Goal: Transaction & Acquisition: Purchase product/service

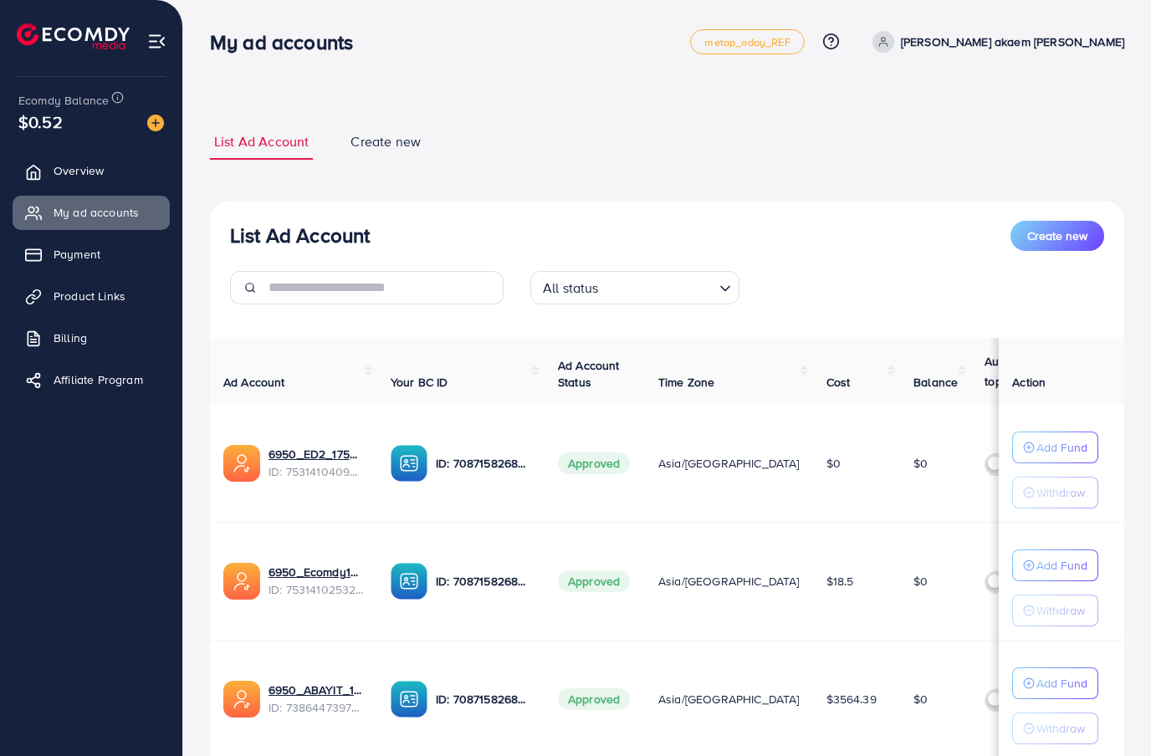
click at [131, 240] on link "Payment" at bounding box center [91, 254] width 157 height 33
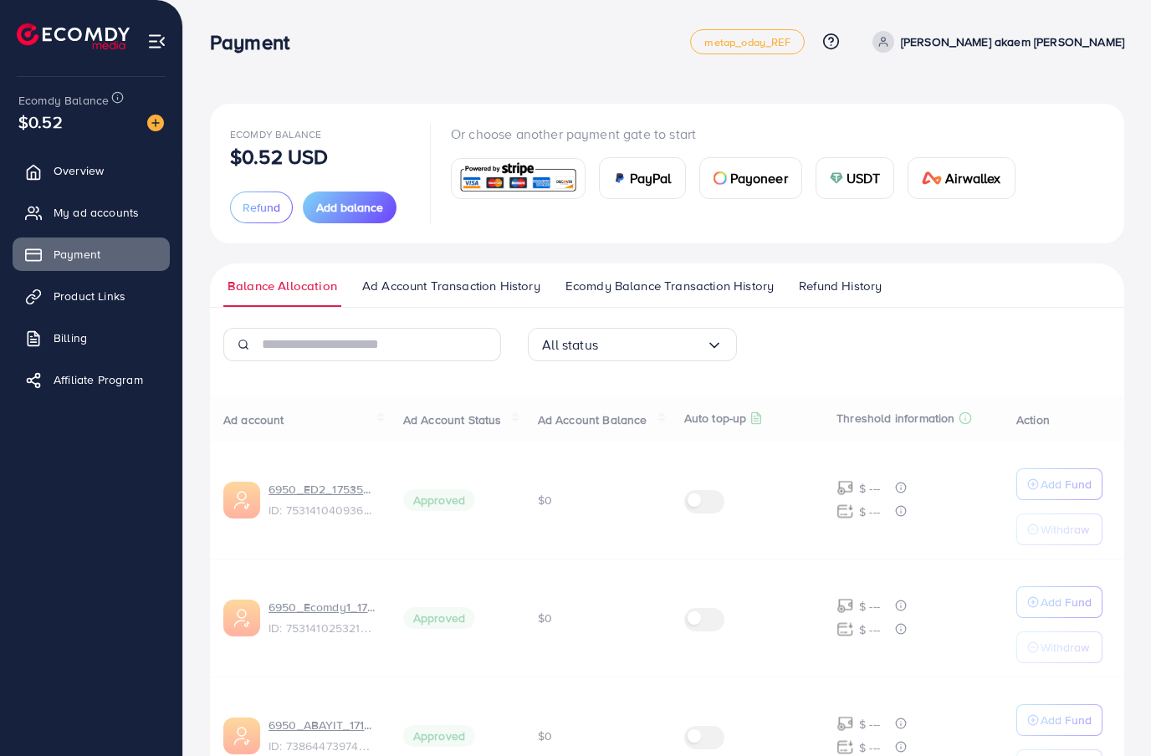
click at [354, 192] on button "Add balance" at bounding box center [350, 208] width 94 height 32
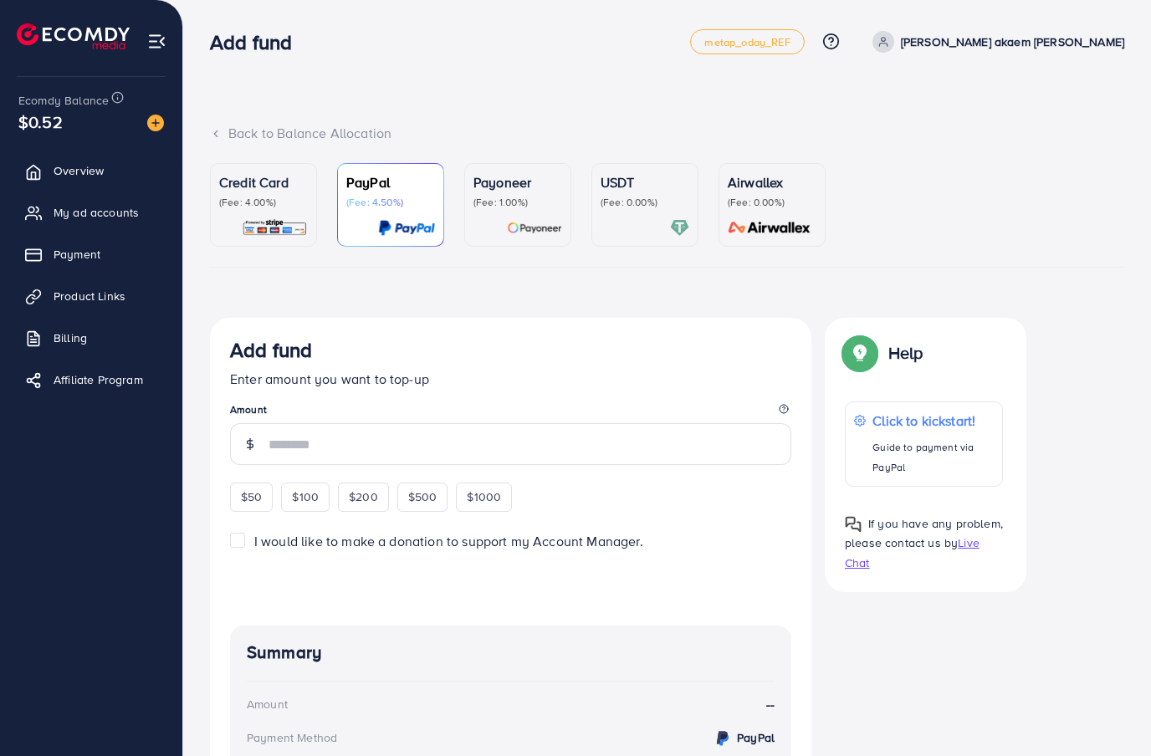
click at [269, 219] on img at bounding box center [275, 227] width 66 height 19
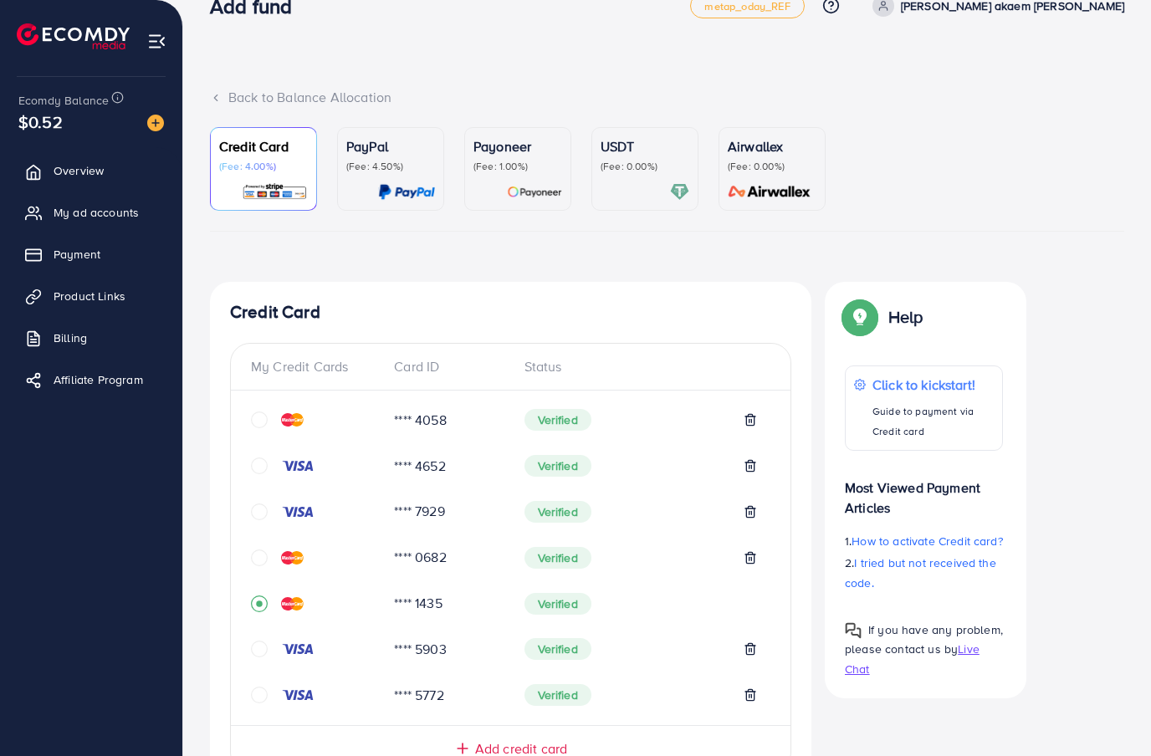
scroll to position [332, 0]
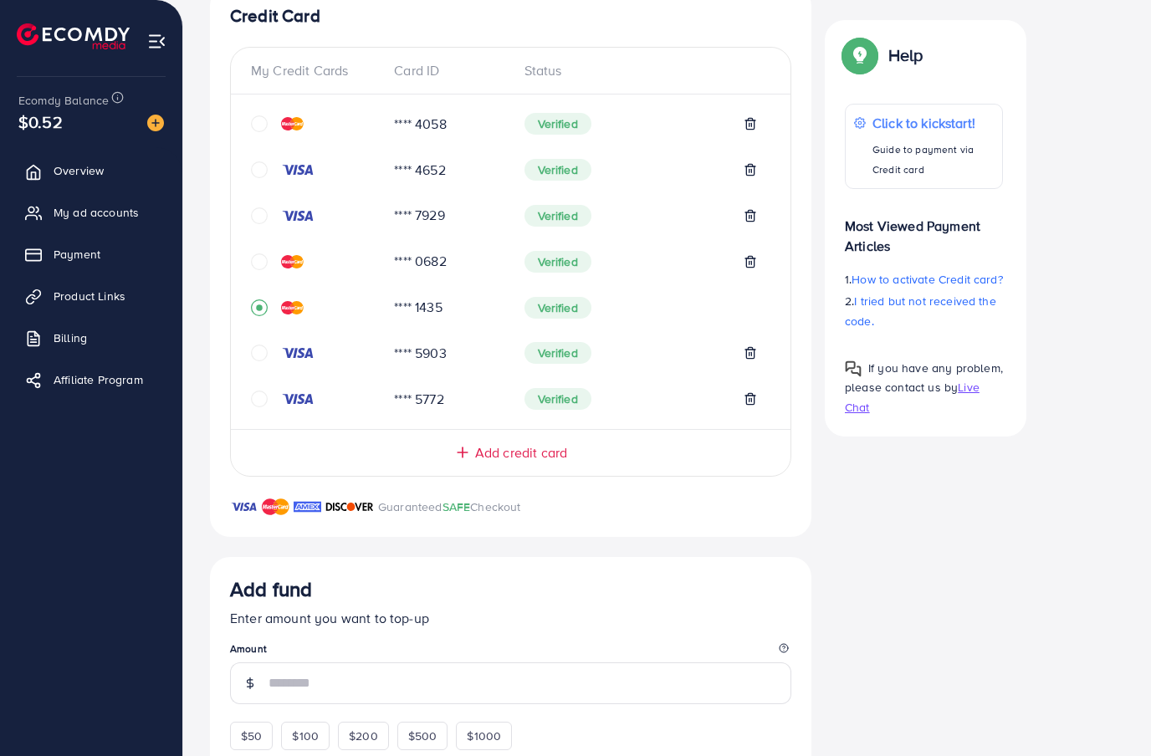
click at [257, 395] on icon "circle" at bounding box center [259, 399] width 17 height 17
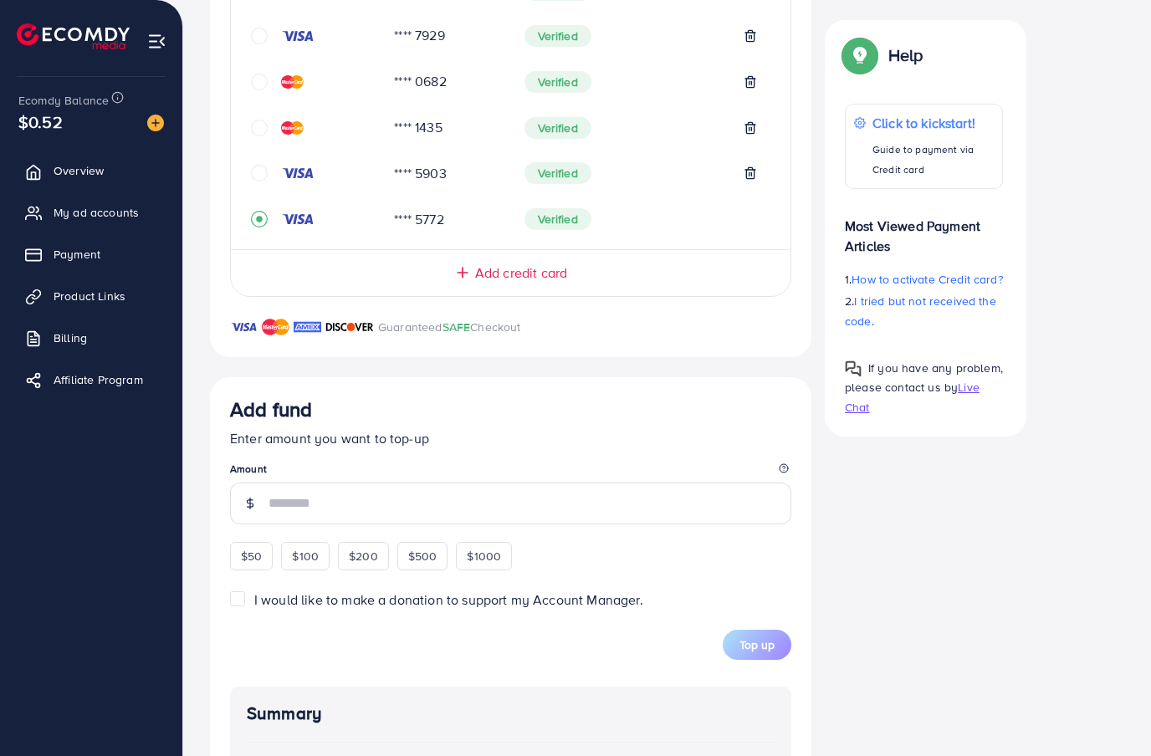
click at [429, 504] on input "number" at bounding box center [530, 504] width 523 height 42
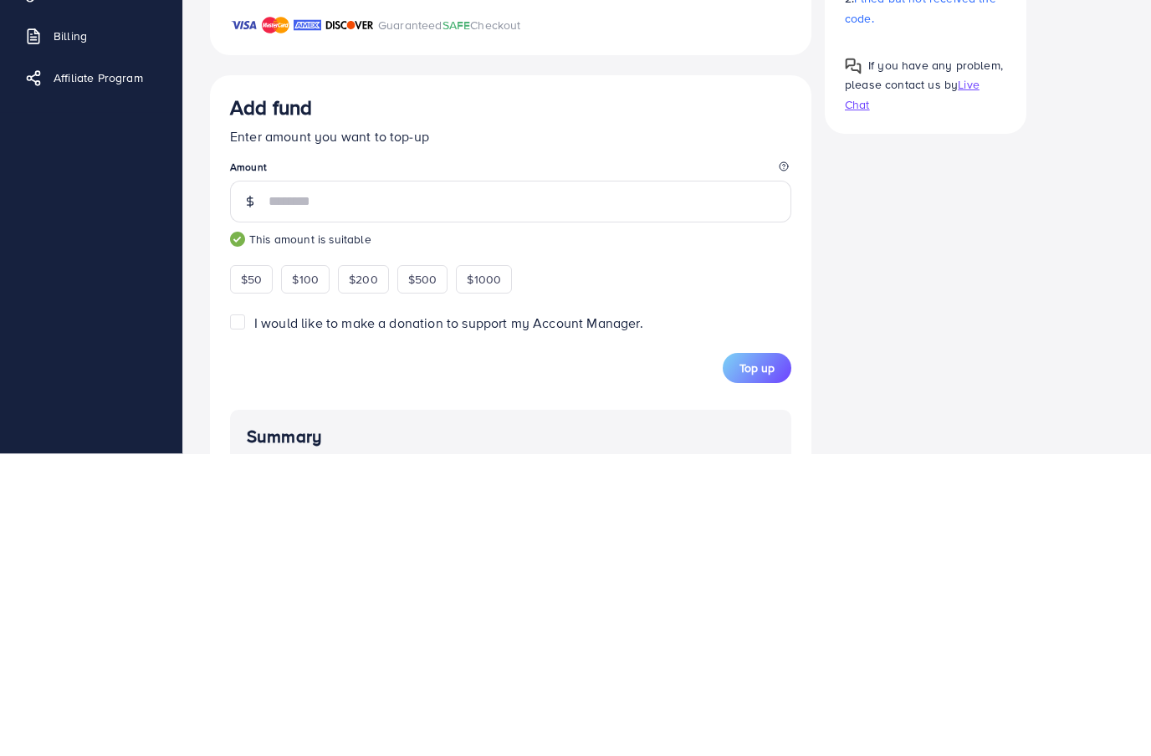
type input "***"
click at [883, 258] on div "Credit Card My Credit Cards Card ID Status **** 4058 Verified **** 4652 Verifie…" at bounding box center [667, 404] width 914 height 1194
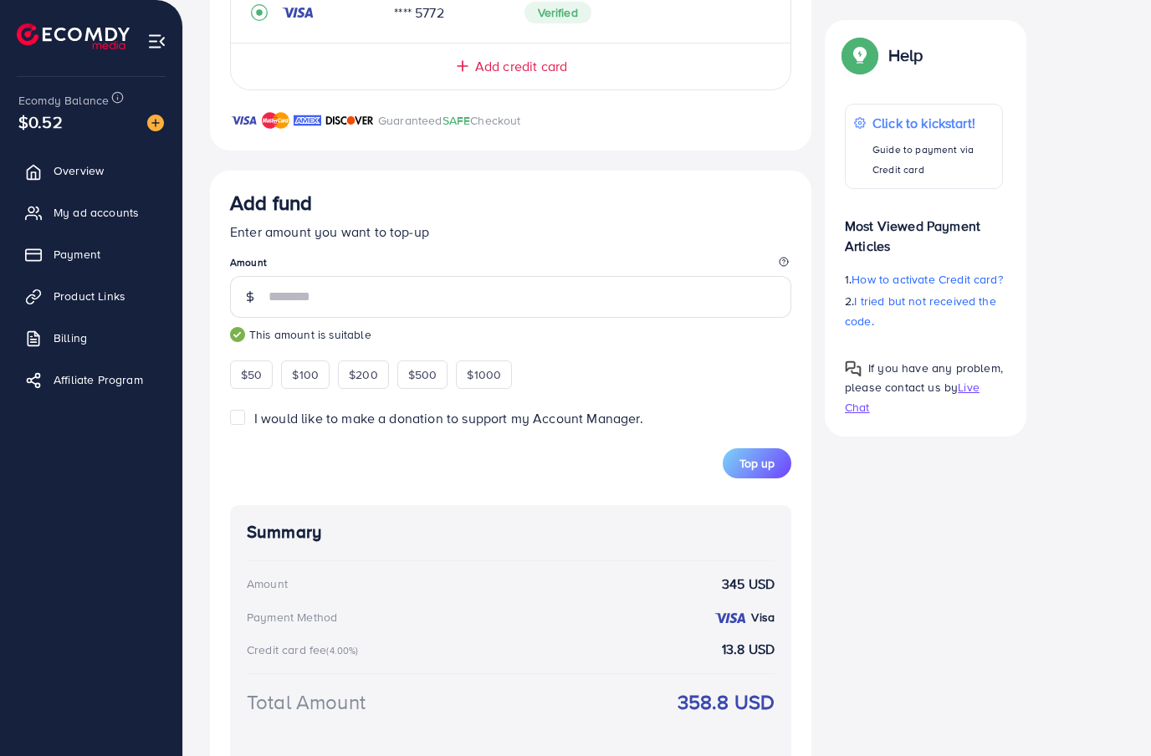
click at [756, 463] on span "Top up" at bounding box center [757, 463] width 35 height 17
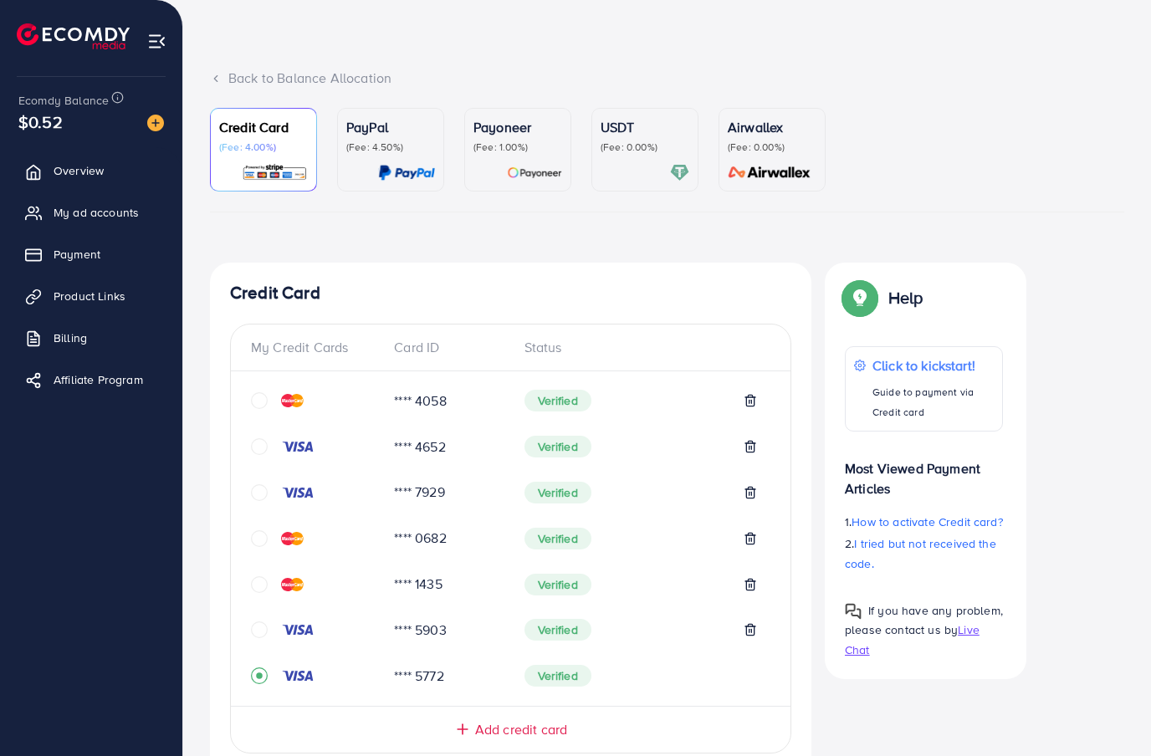
scroll to position [0, 0]
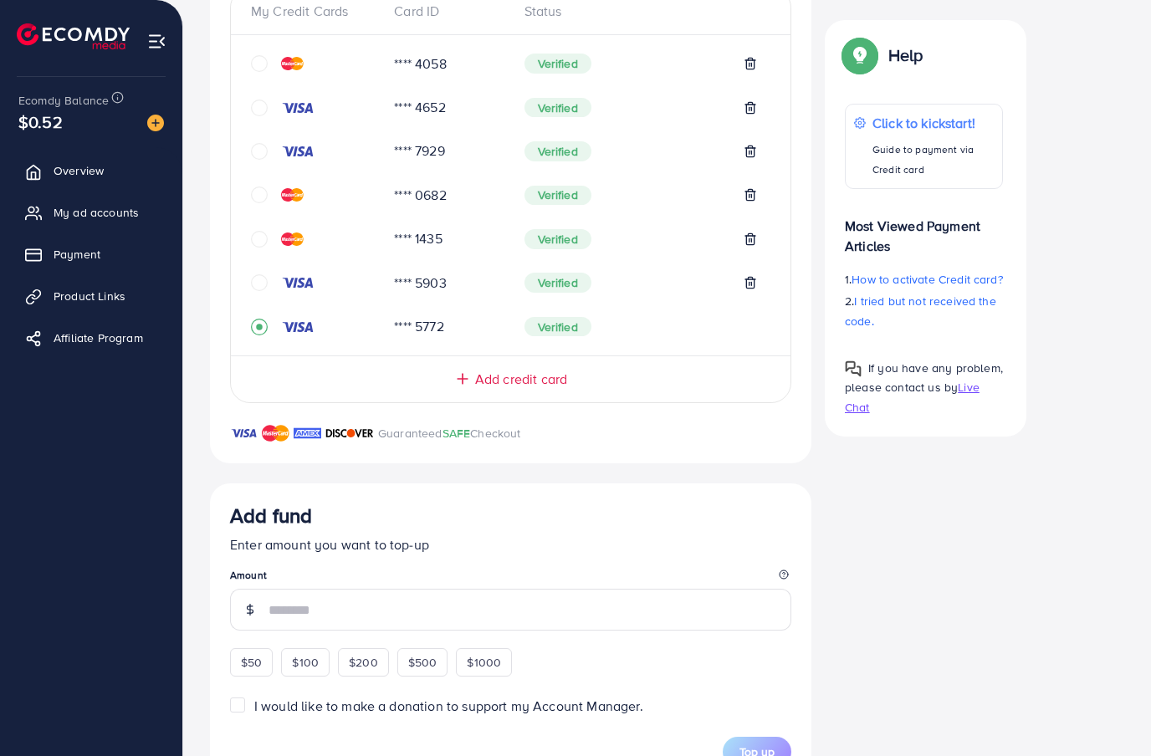
scroll to position [564, 0]
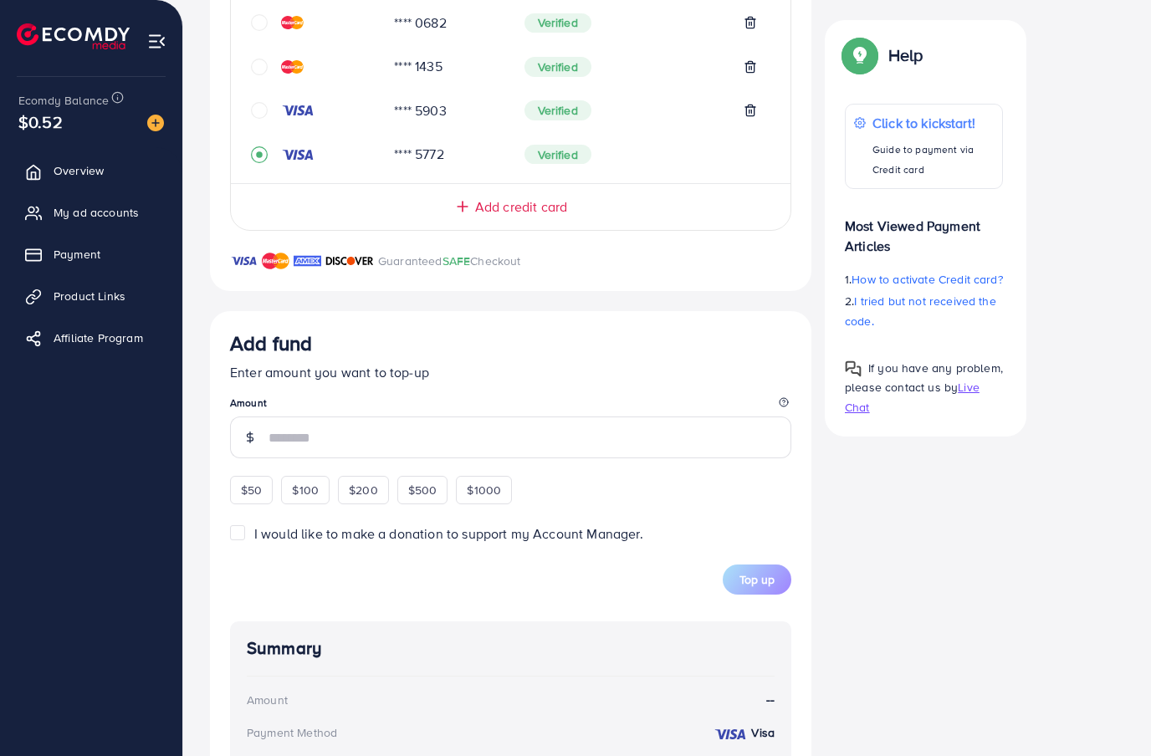
click at [617, 451] on input "number" at bounding box center [530, 438] width 523 height 42
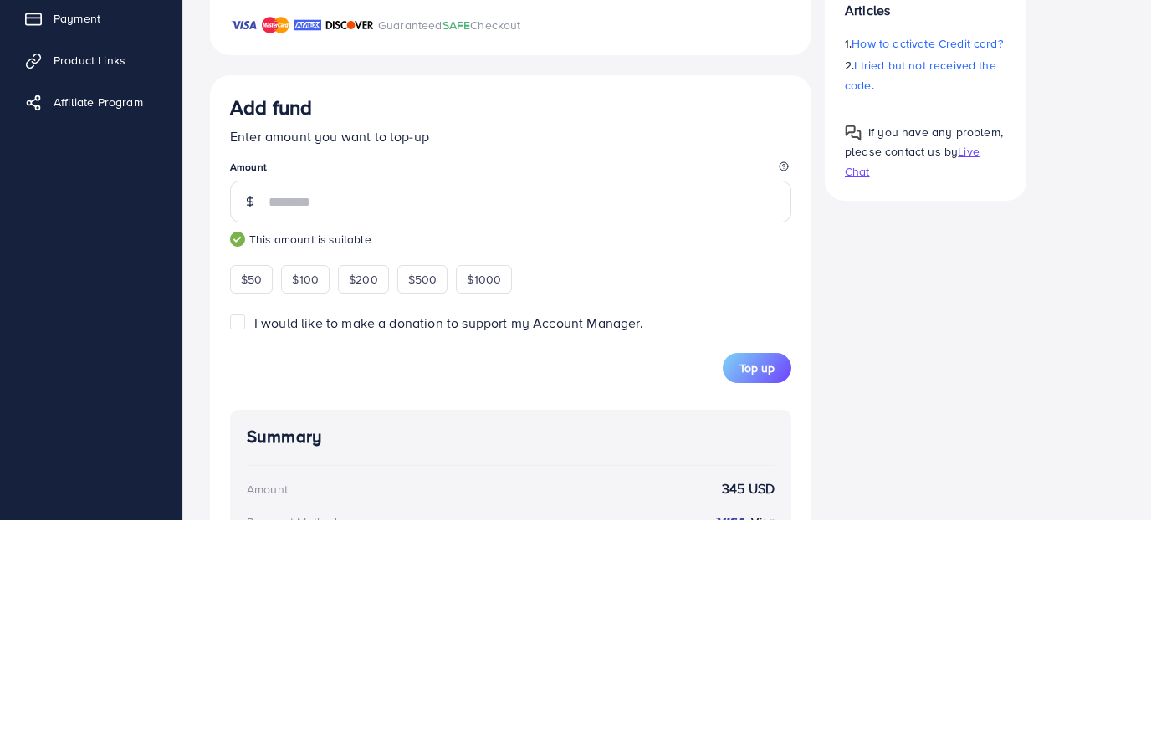
type input "***"
click at [757, 596] on span "Top up" at bounding box center [757, 604] width 35 height 17
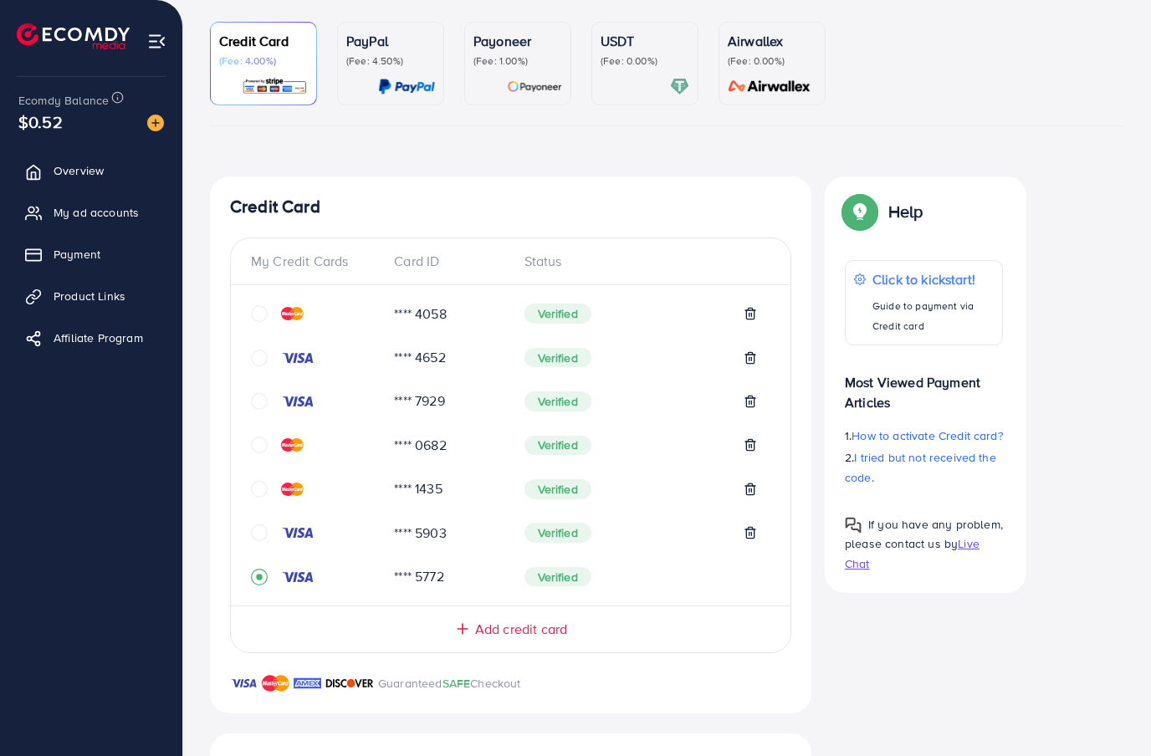
scroll to position [0, 0]
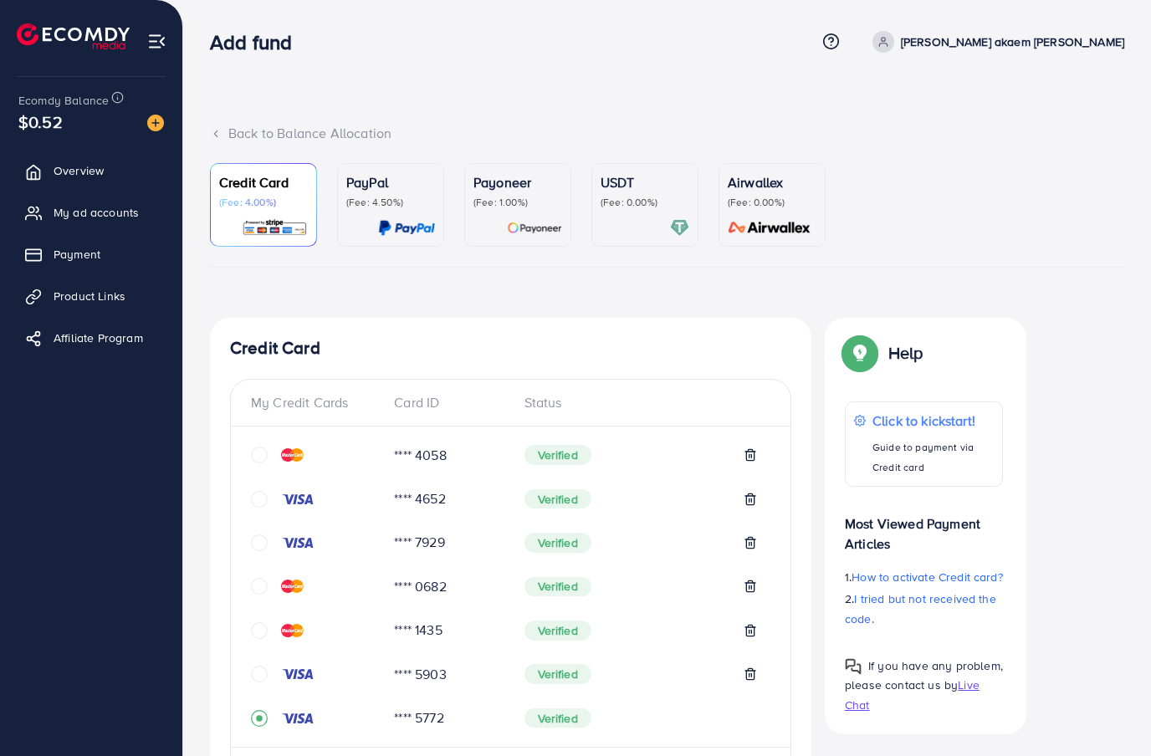
click at [1037, 52] on link "[PERSON_NAME] akaem [PERSON_NAME]" at bounding box center [995, 42] width 258 height 22
click at [1057, 146] on link "Log out" at bounding box center [1044, 138] width 159 height 38
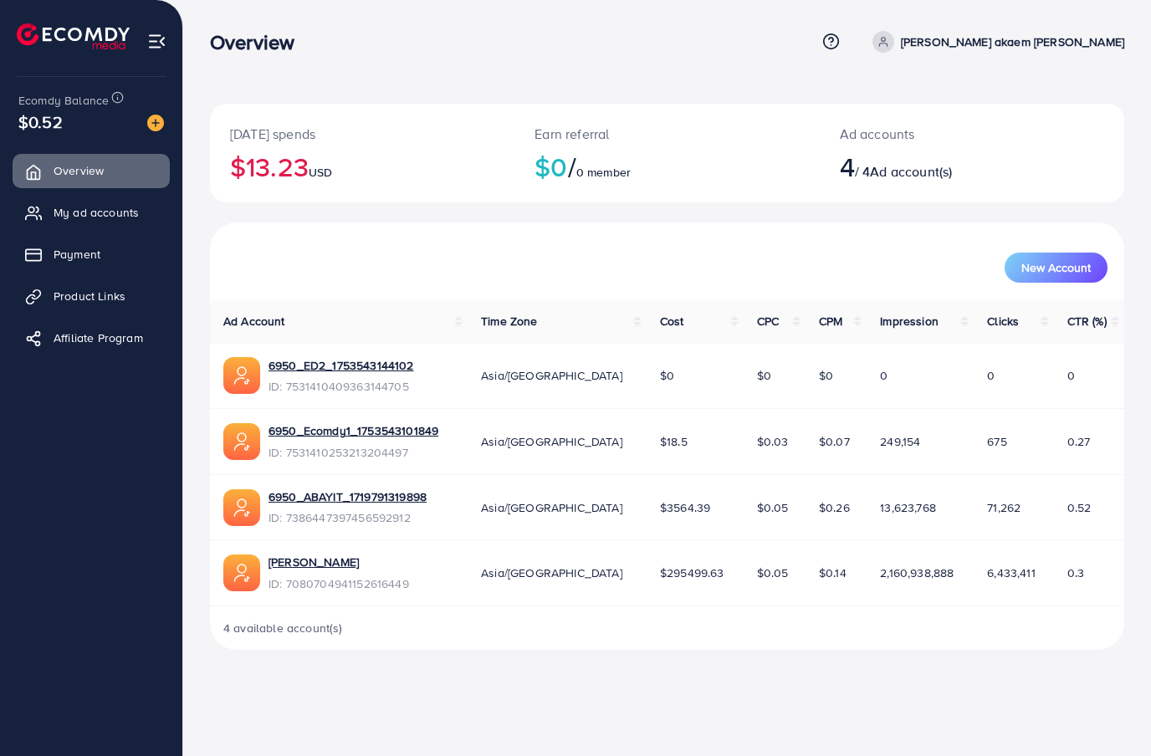
click at [116, 256] on link "Payment" at bounding box center [91, 254] width 157 height 33
click at [115, 256] on link "Payment" at bounding box center [91, 254] width 157 height 33
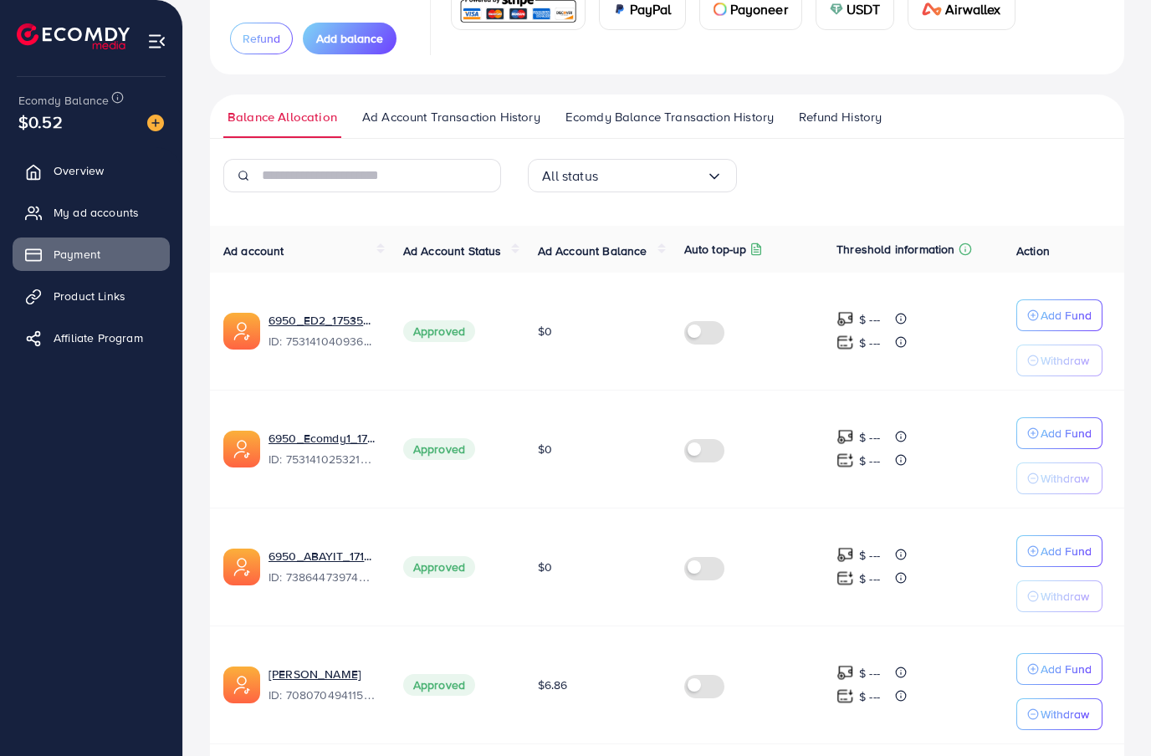
scroll to position [167, 0]
click at [364, 49] on button "Add balance" at bounding box center [350, 40] width 94 height 32
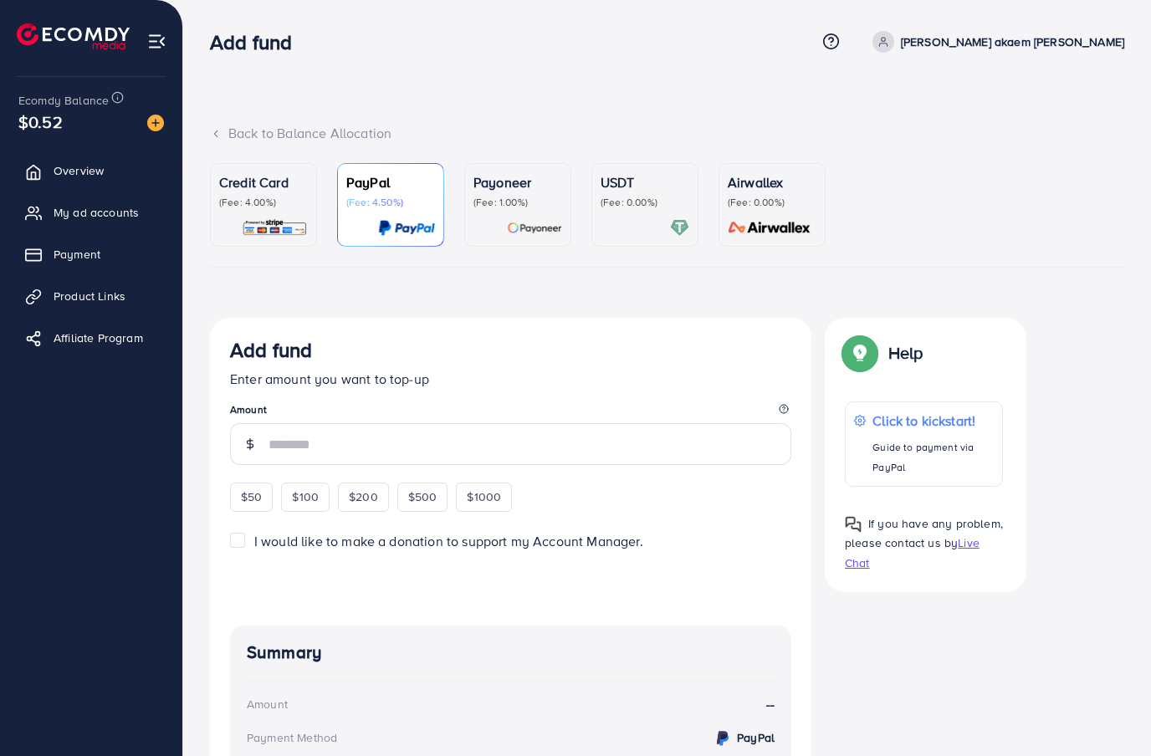
click at [301, 219] on img at bounding box center [275, 227] width 66 height 19
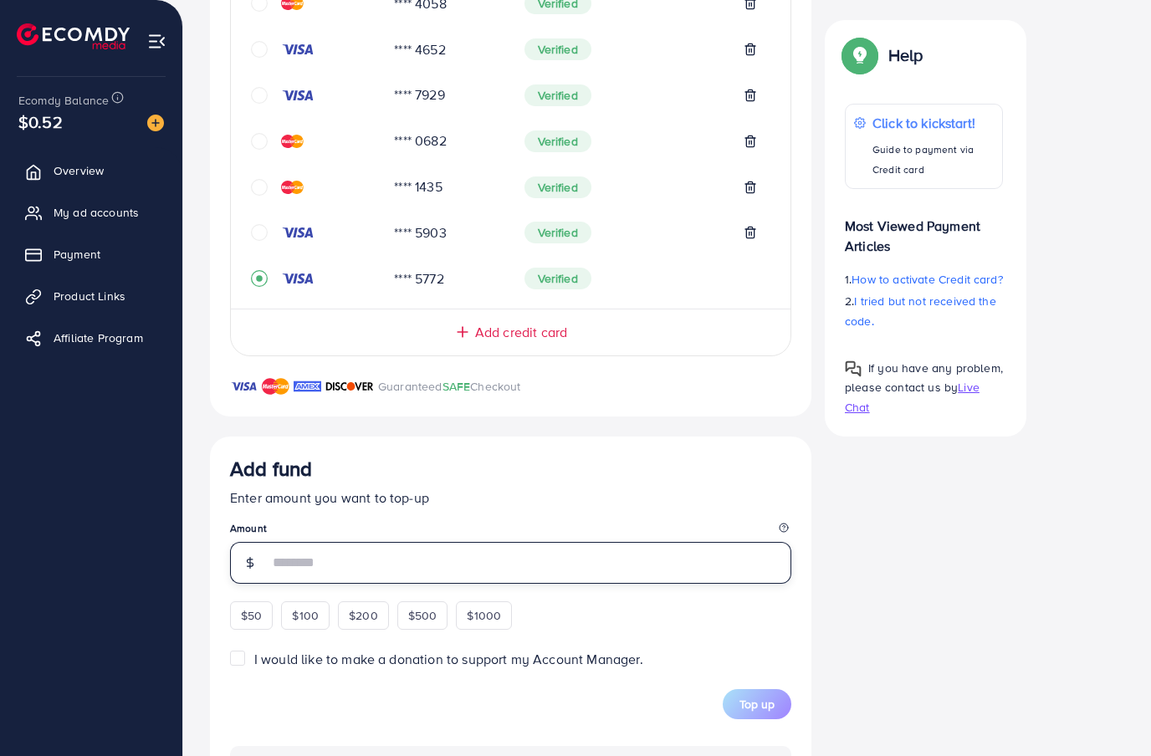
click at [386, 569] on input "number" at bounding box center [530, 563] width 523 height 42
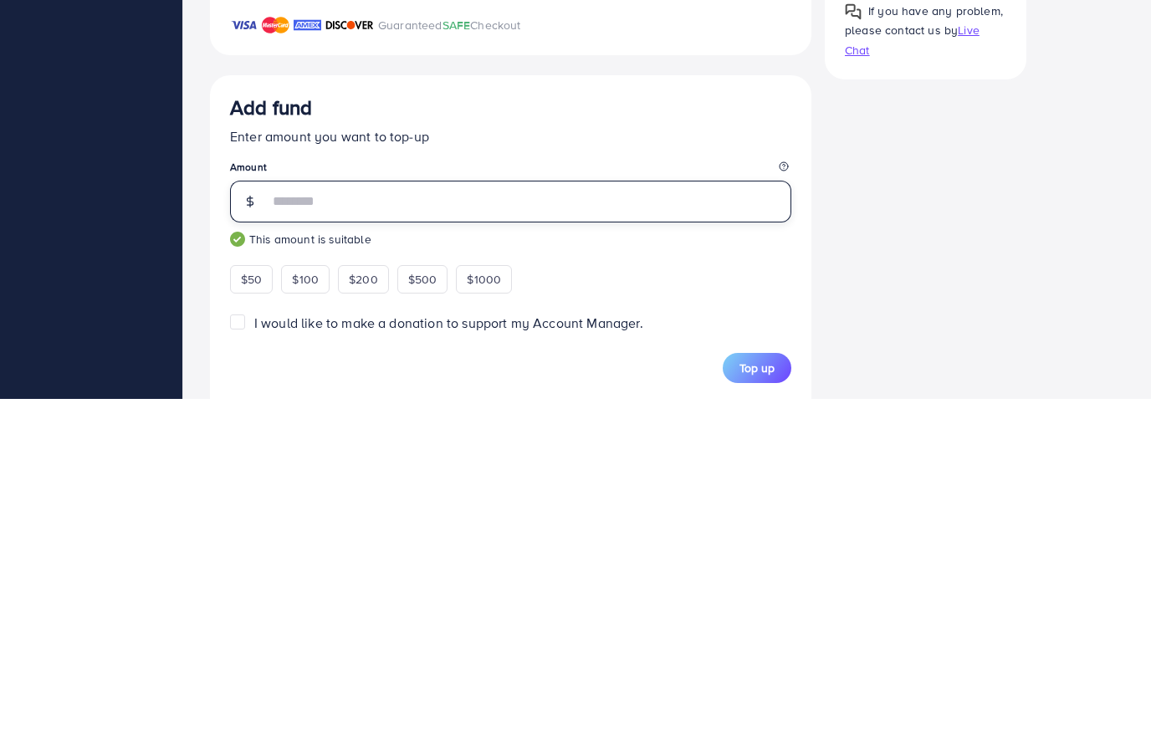
type input "***"
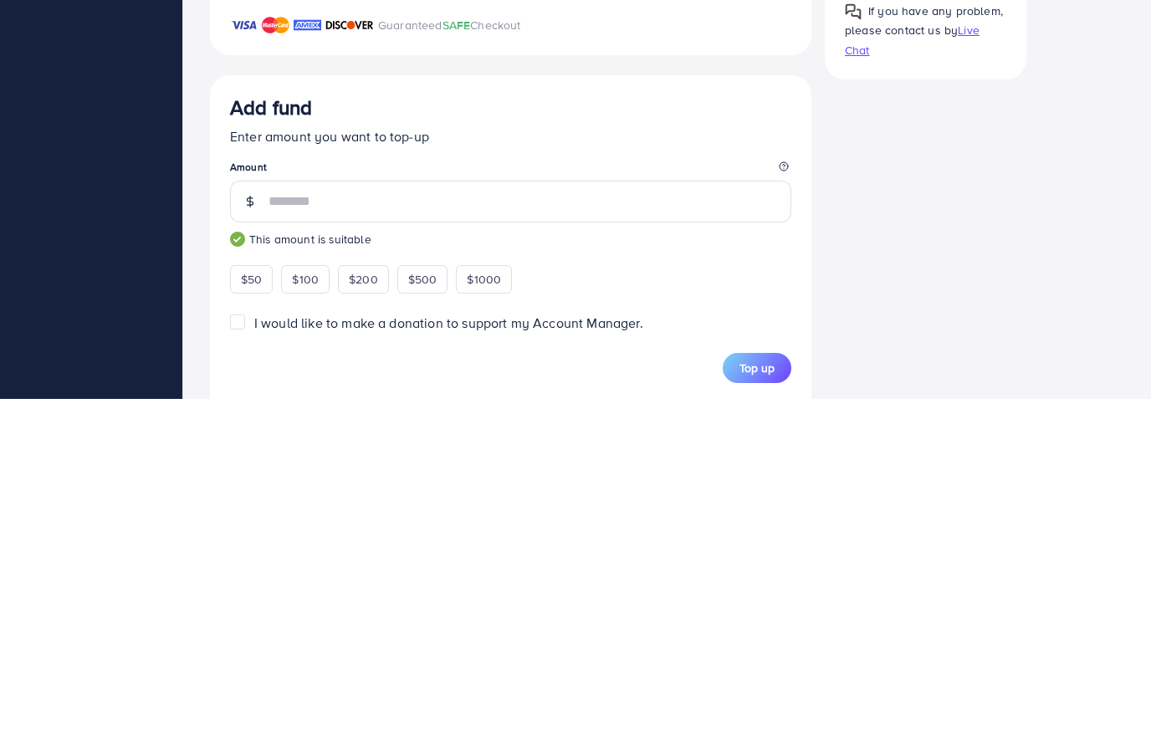
click at [768, 717] on span "Top up" at bounding box center [757, 725] width 35 height 17
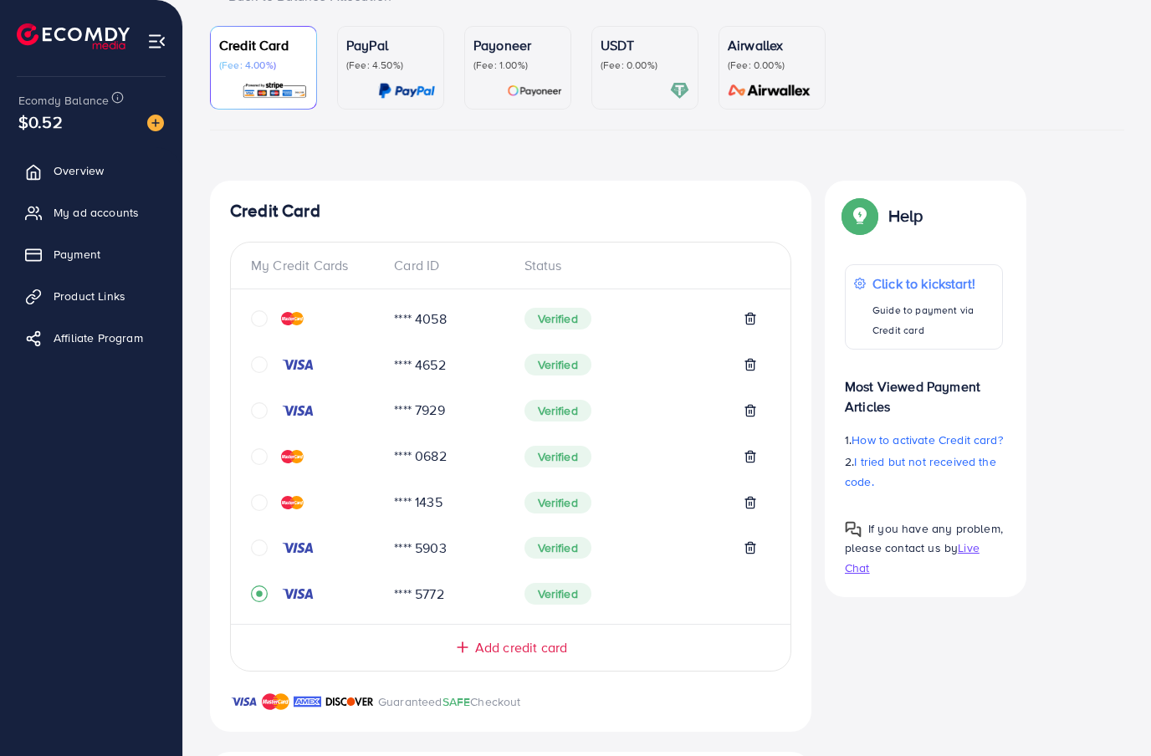
scroll to position [131, 0]
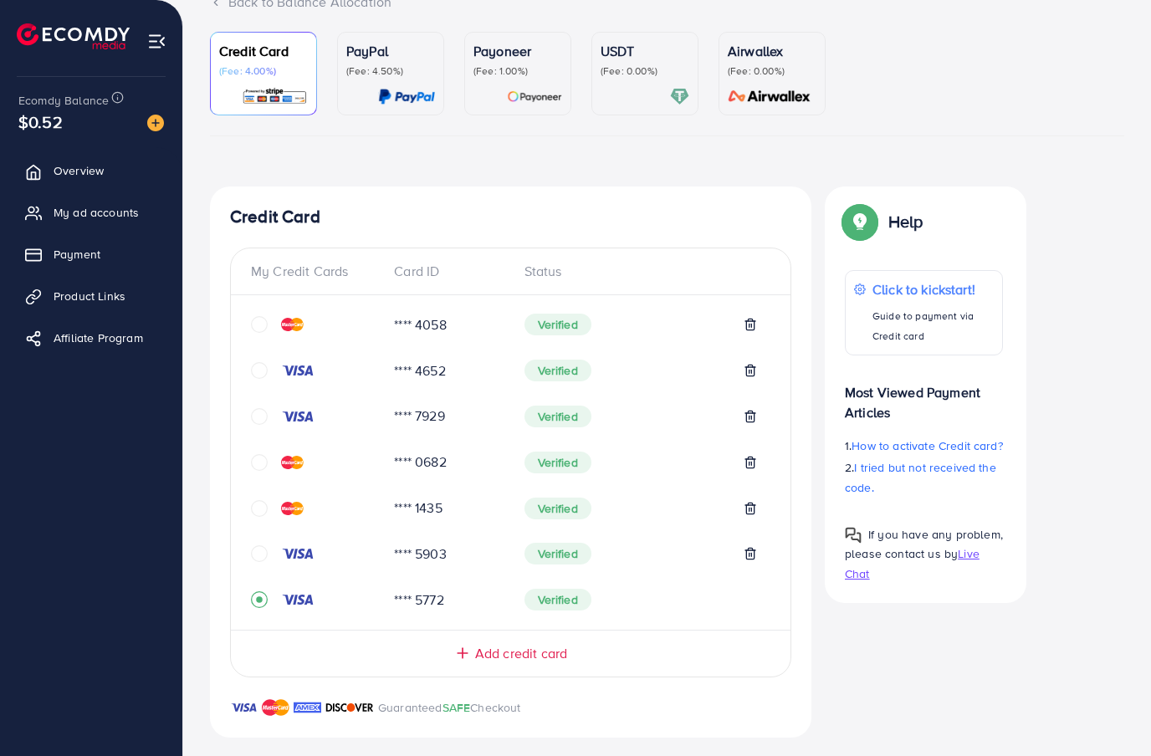
click at [356, 56] on p "PayPal" at bounding box center [390, 51] width 89 height 20
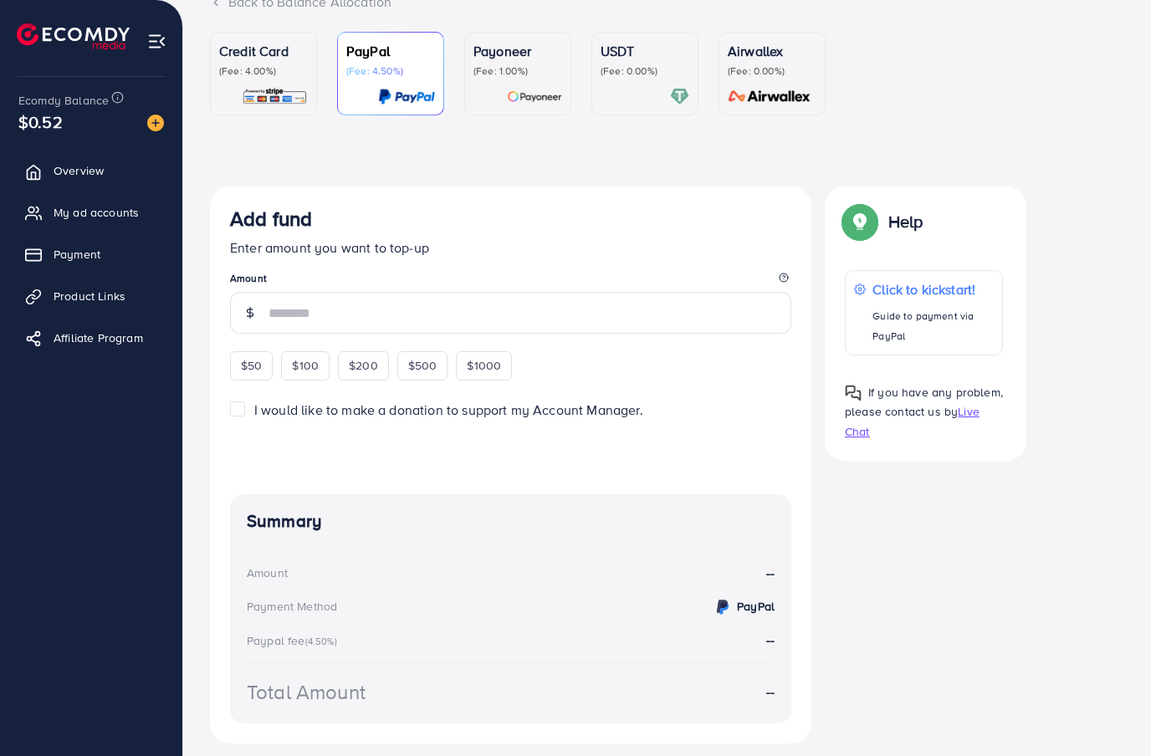
scroll to position [116, 0]
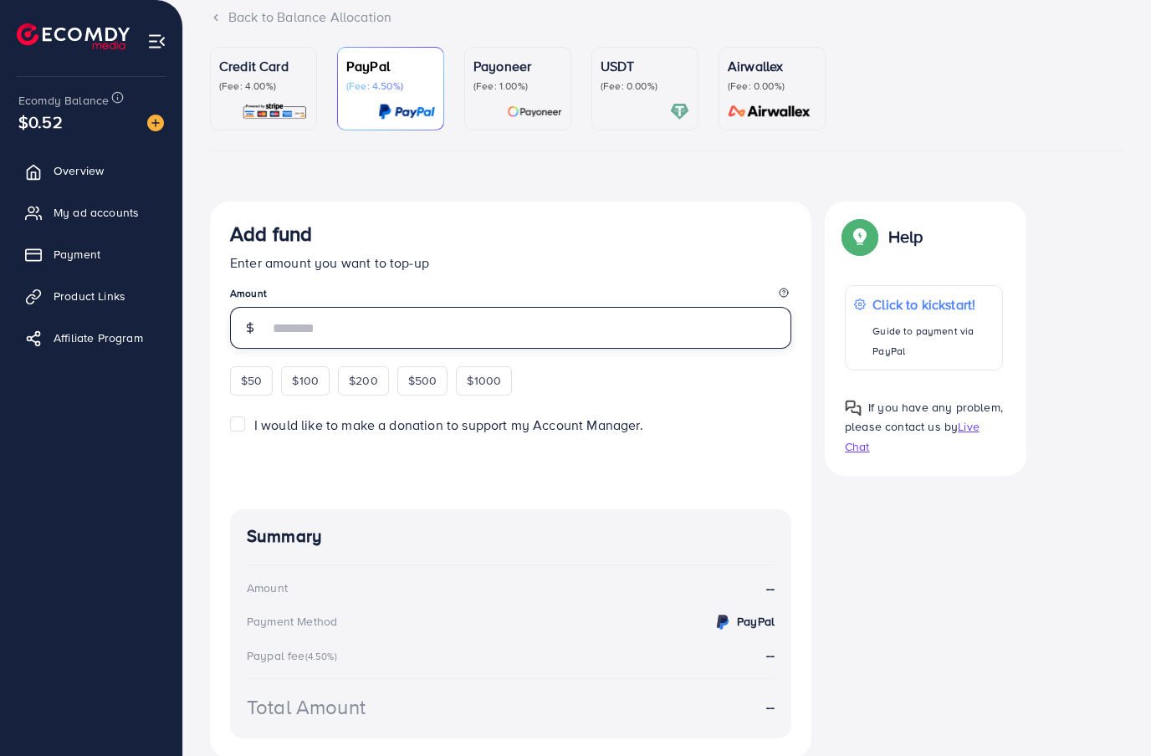
click at [409, 332] on input "number" at bounding box center [530, 328] width 523 height 42
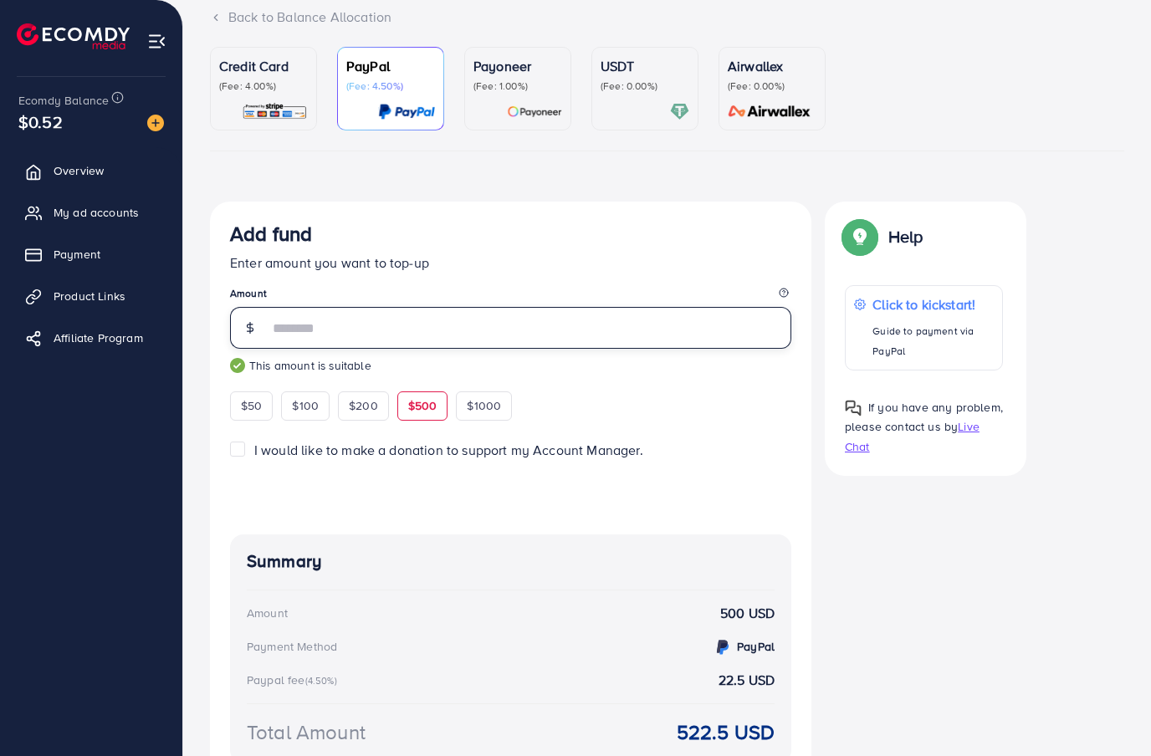
type input "***"
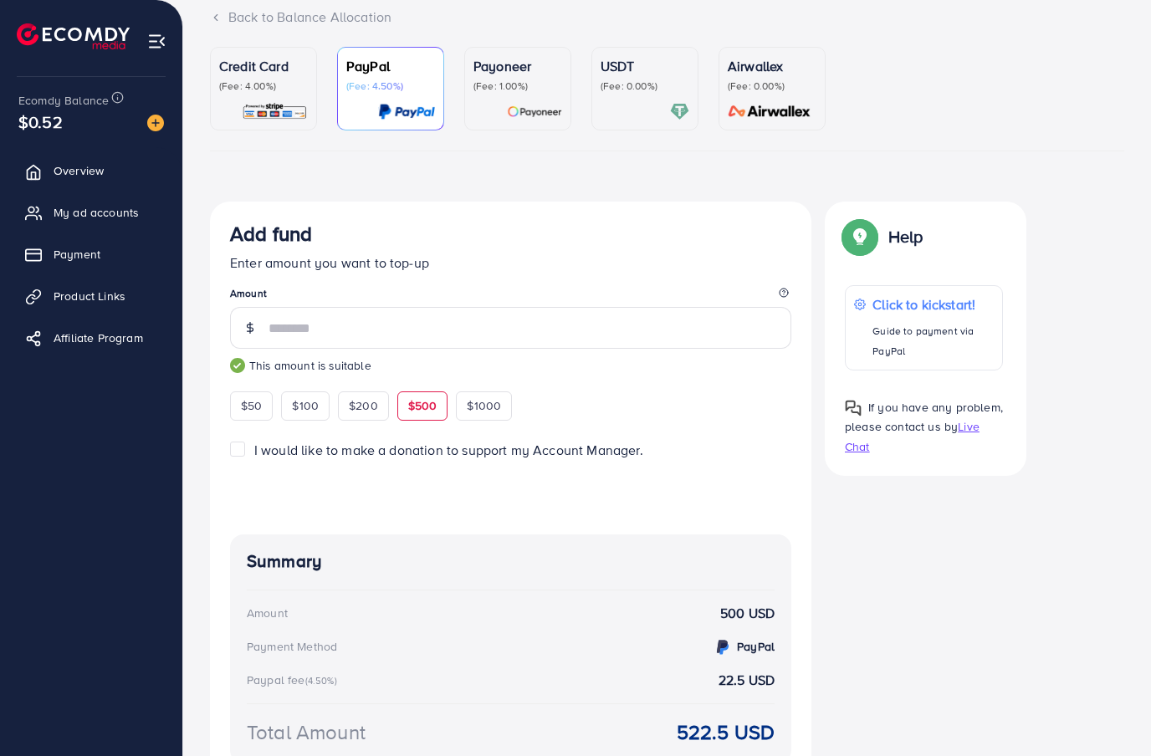
click at [695, 228] on div "Add fund" at bounding box center [510, 237] width 561 height 31
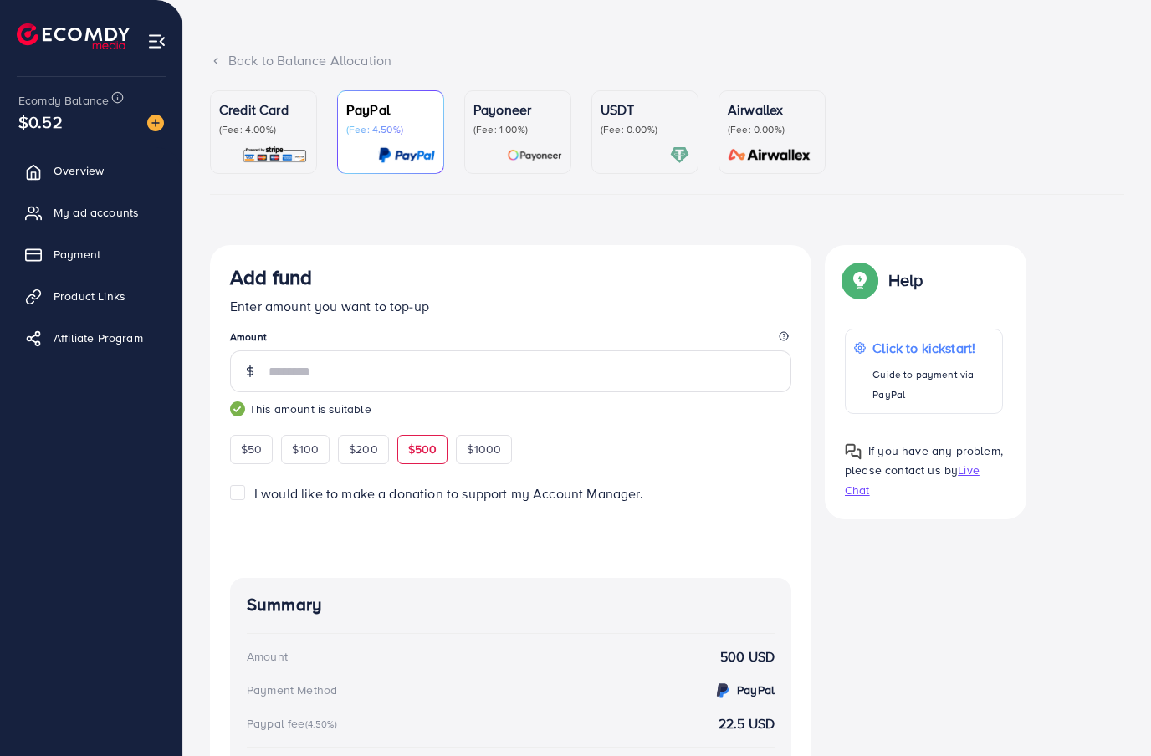
scroll to position [69, 0]
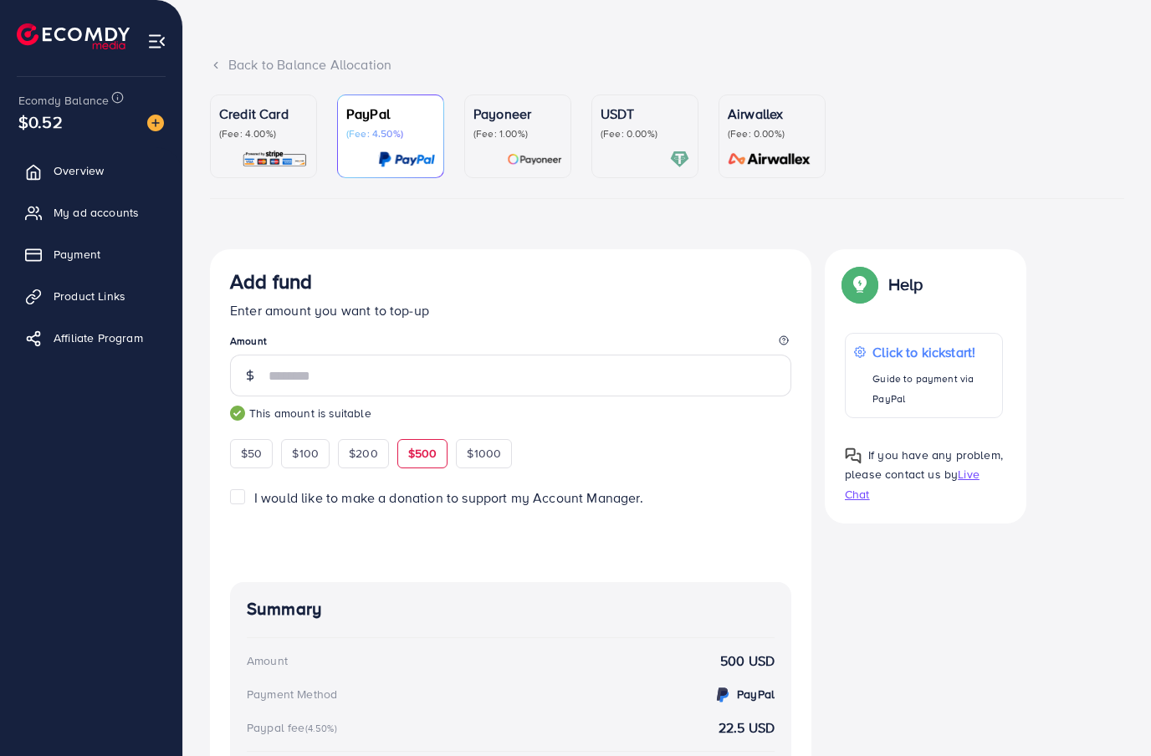
click at [299, 152] on img at bounding box center [275, 159] width 66 height 19
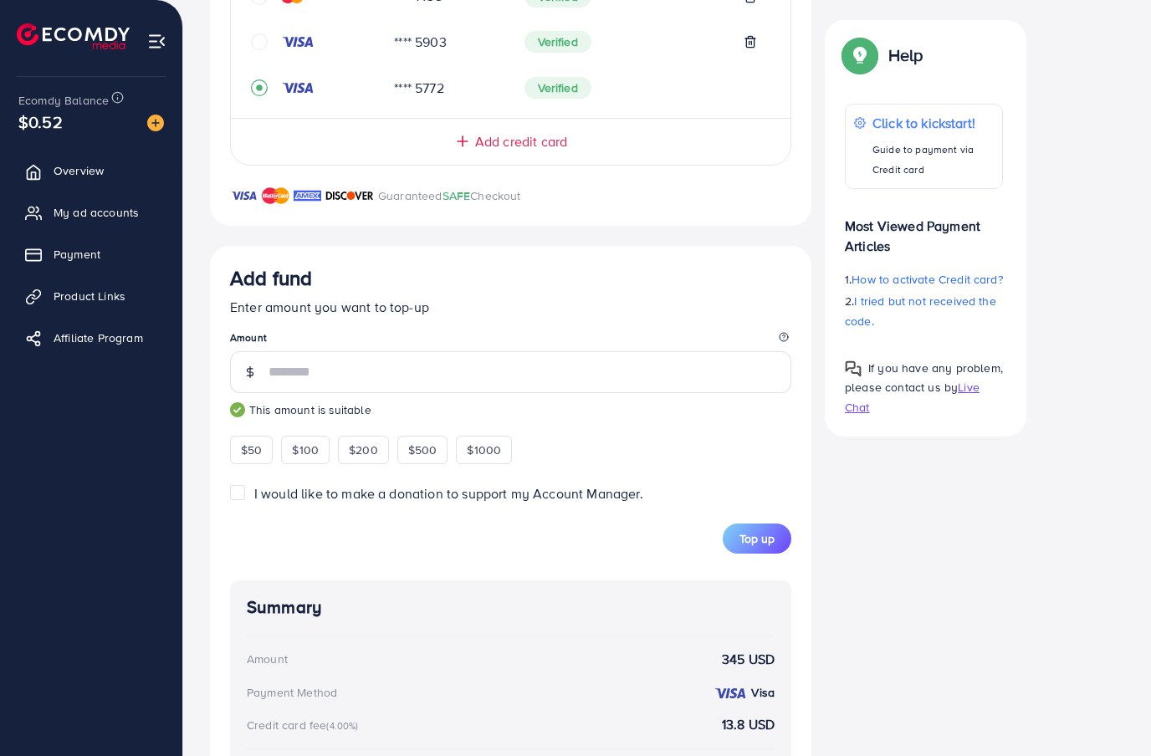
scroll to position [501, 0]
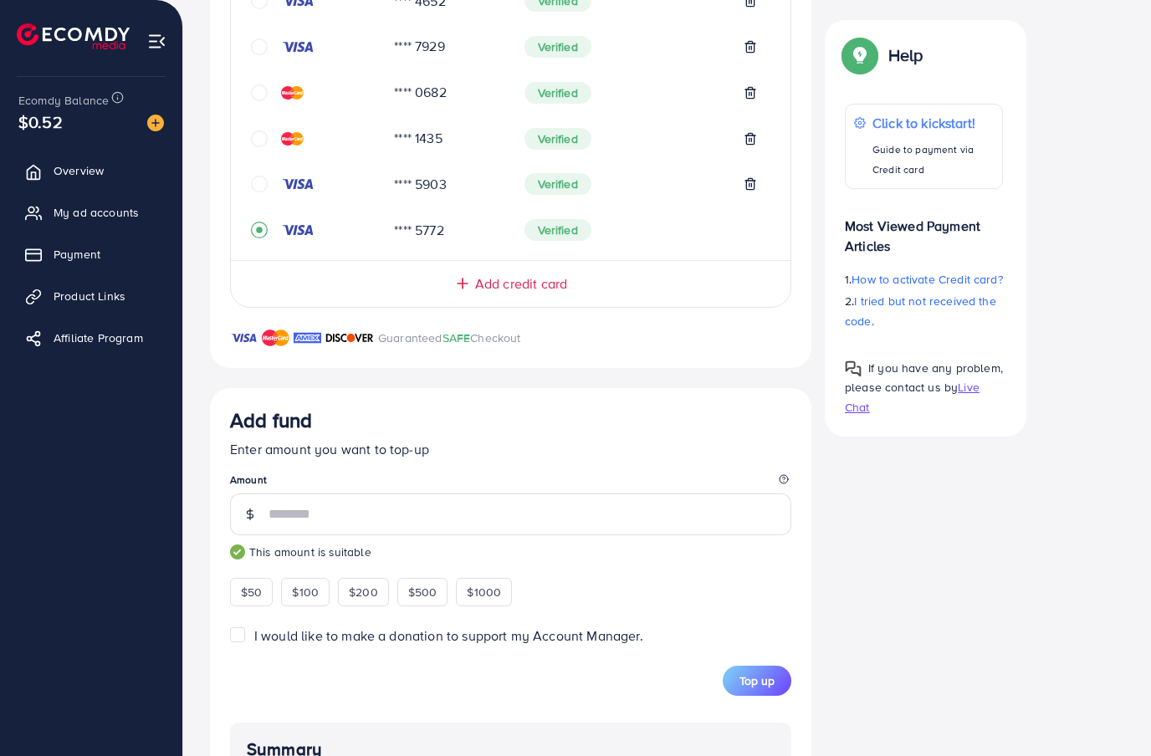
click at [265, 140] on icon "circle" at bounding box center [259, 139] width 17 height 17
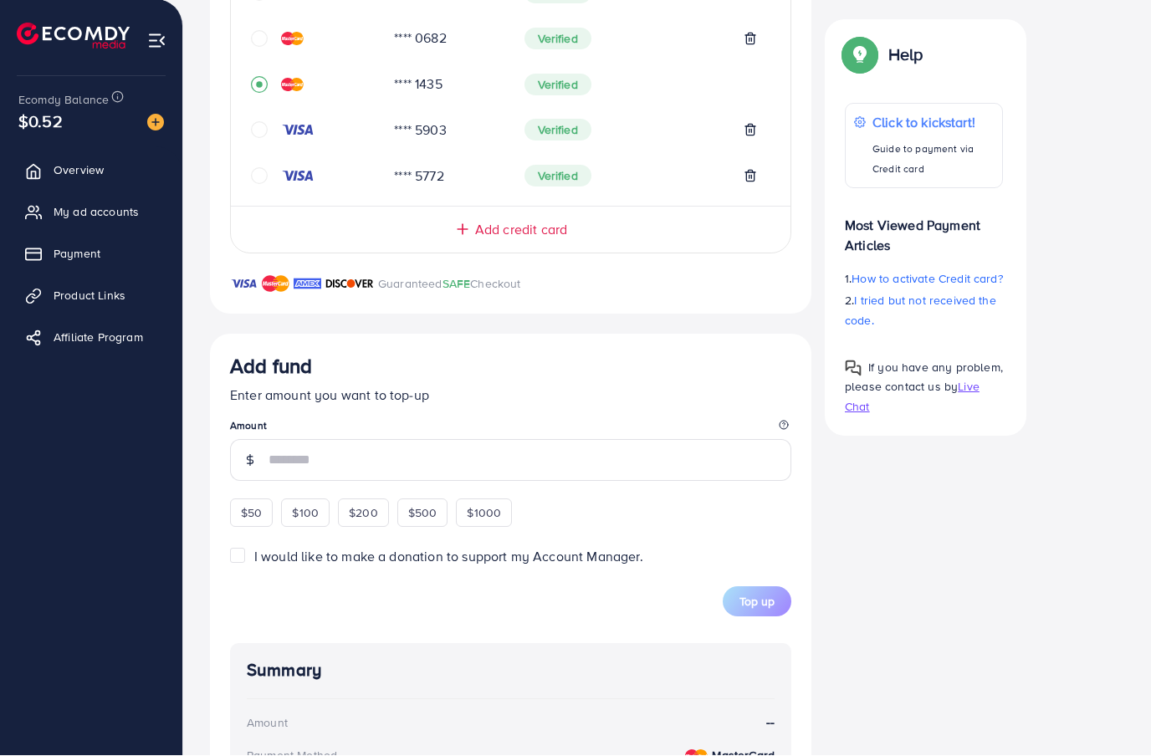
click at [417, 454] on input "number" at bounding box center [530, 461] width 523 height 42
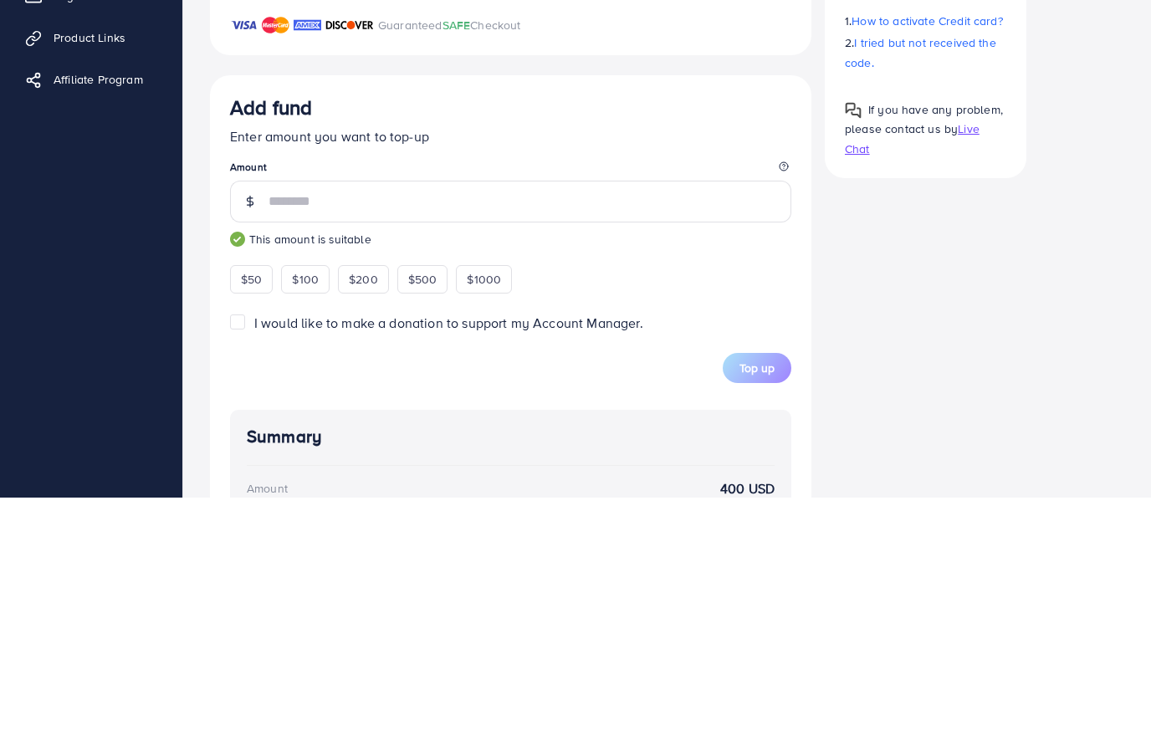
type input "***"
click at [767, 612] on button "Top up" at bounding box center [757, 627] width 69 height 30
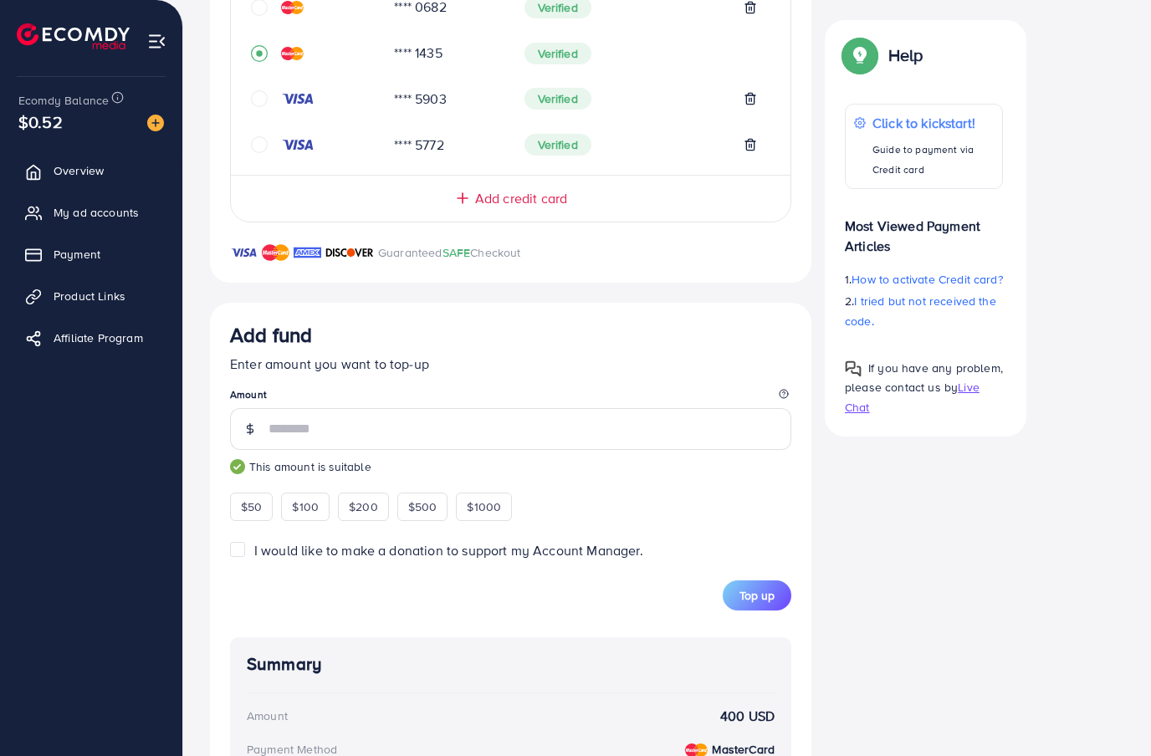
scroll to position [578, 0]
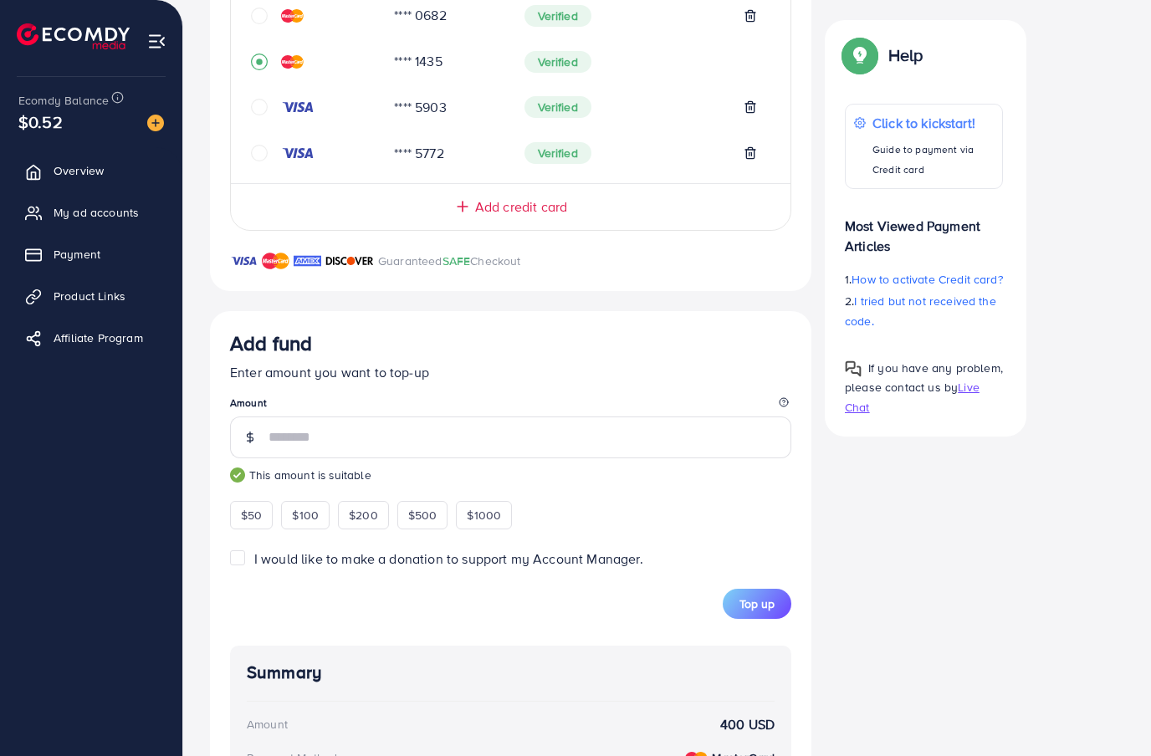
click at [277, 166] on div "**** 5772 Verified" at bounding box center [511, 153] width 520 height 33
click at [254, 146] on icon "circle" at bounding box center [259, 153] width 17 height 17
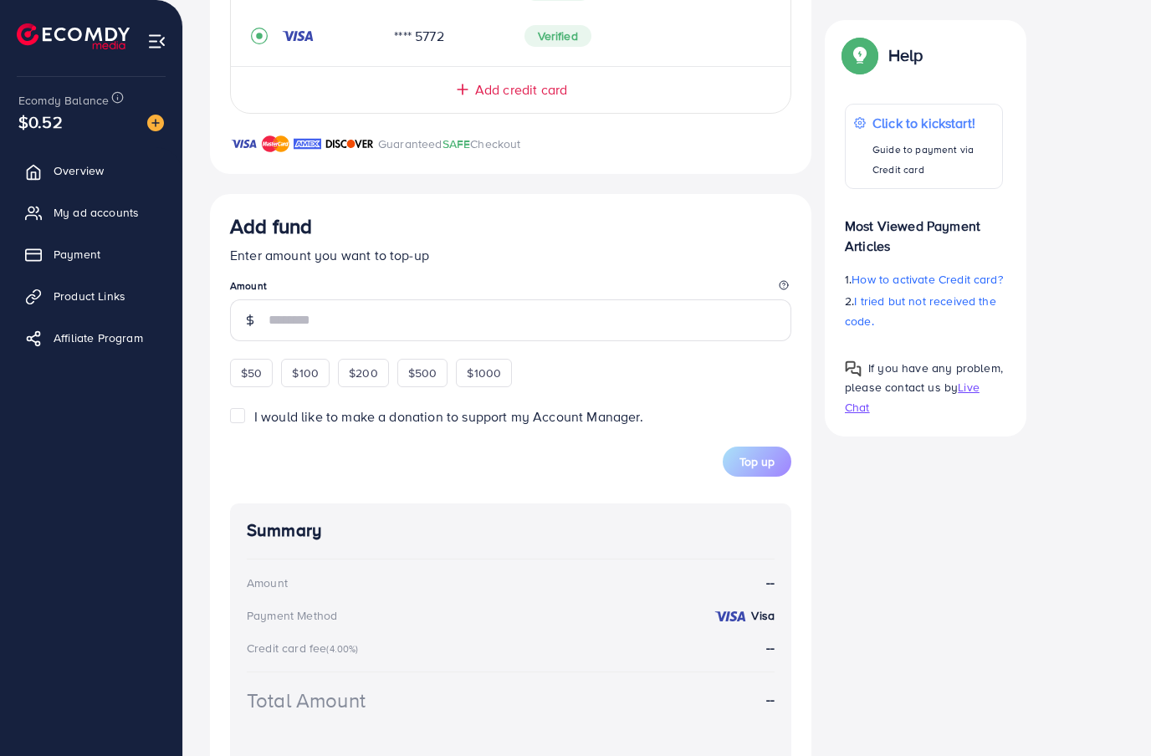
scroll to position [694, 0]
click at [458, 323] on input "number" at bounding box center [530, 321] width 523 height 42
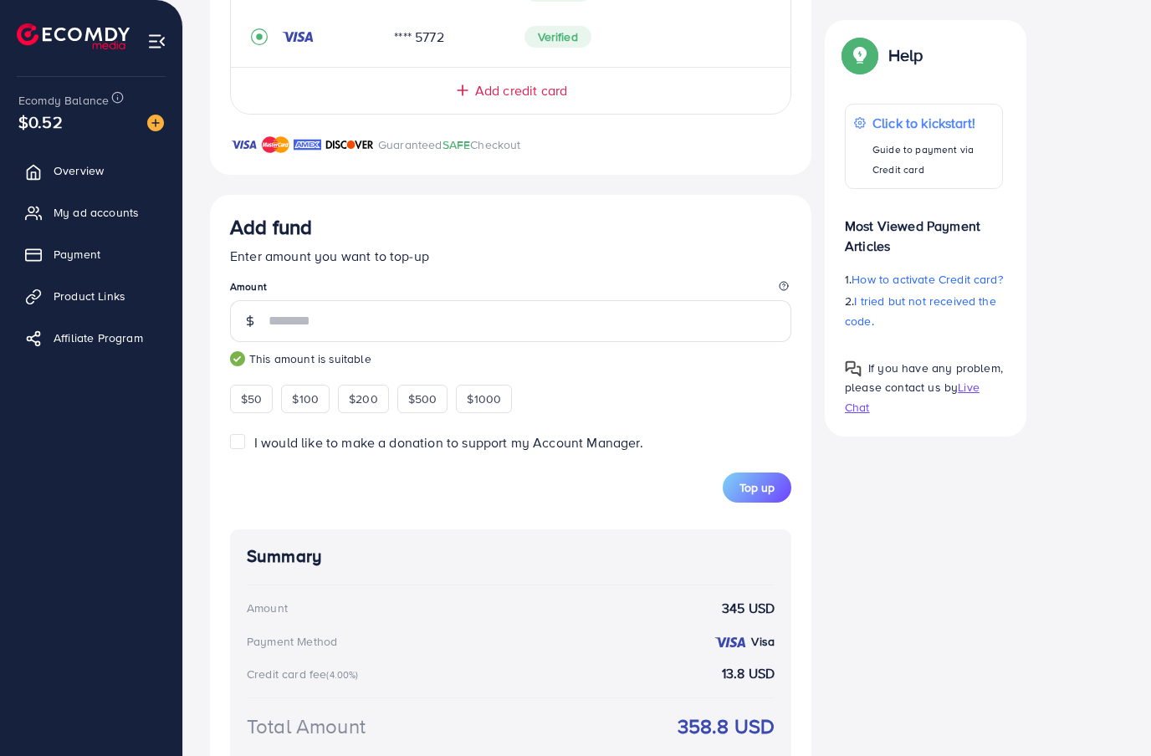
type input "***"
click at [614, 256] on p "Enter amount you want to top-up" at bounding box center [510, 256] width 561 height 20
click at [760, 510] on div "Add fund Enter amount you want to top-up Amount *** This amount is suitable $50…" at bounding box center [510, 506] width 561 height 583
click at [763, 479] on span "Top up" at bounding box center [757, 487] width 35 height 17
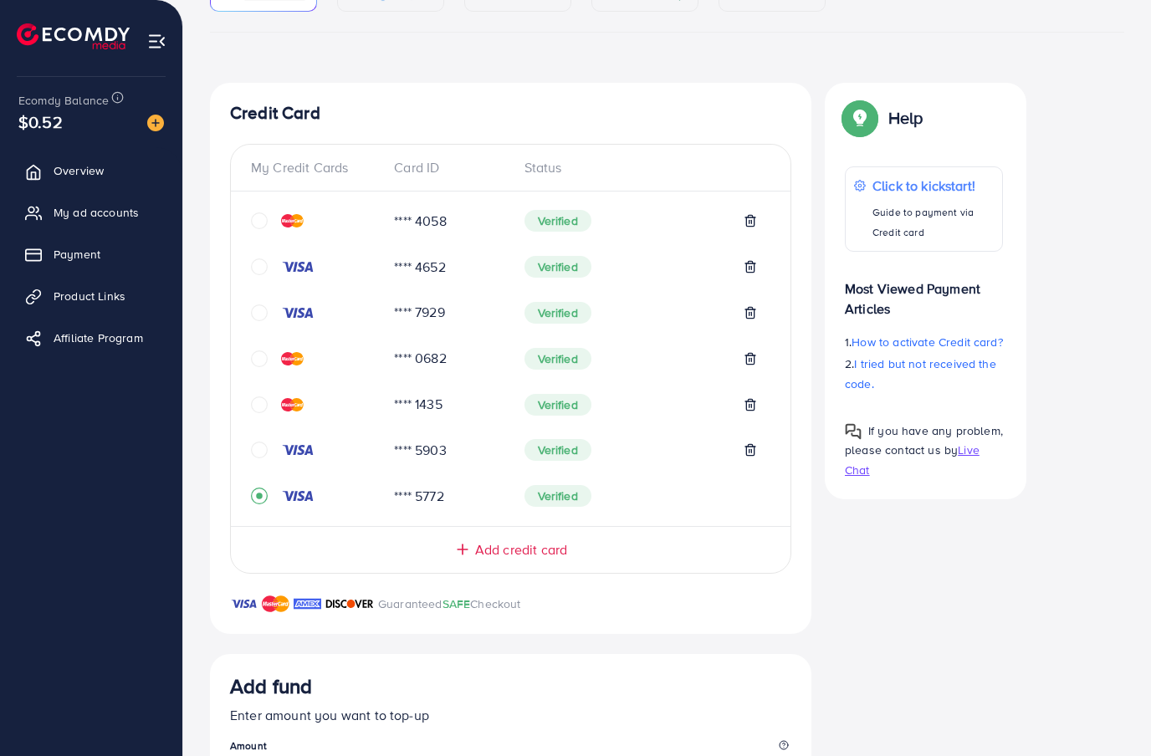
scroll to position [0, 0]
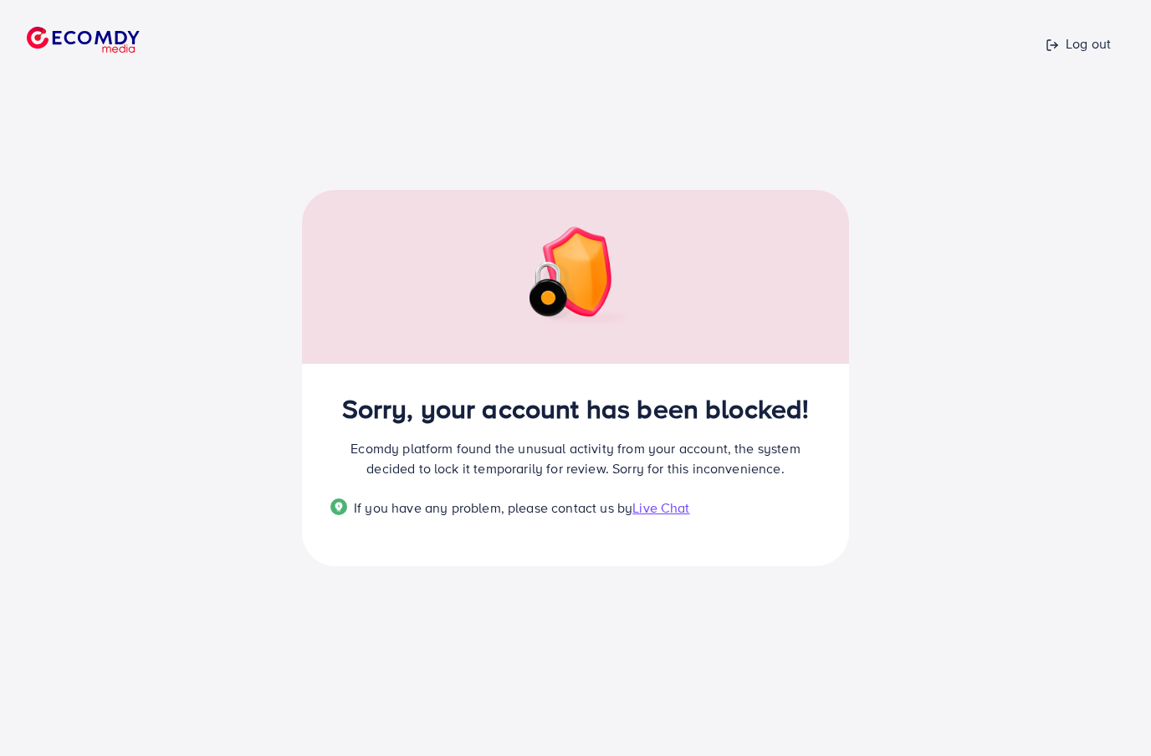
scroll to position [28, 0]
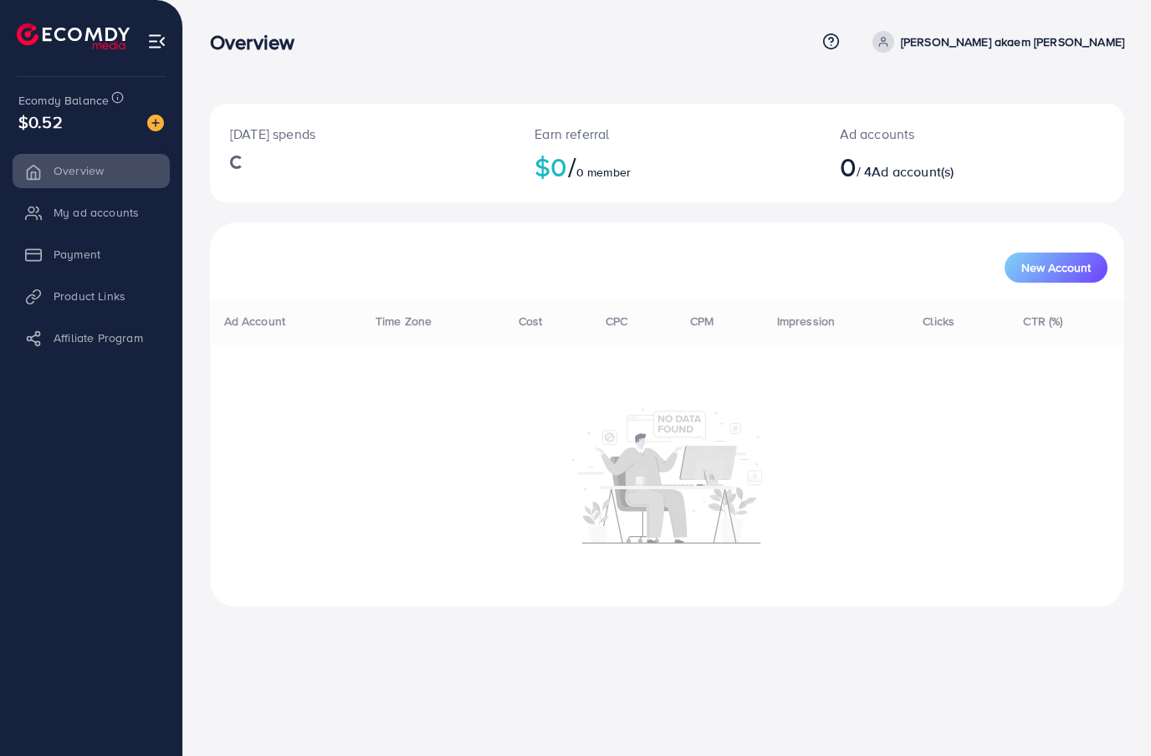
click at [132, 248] on li "Payment" at bounding box center [91, 254] width 182 height 33
click at [131, 247] on link "Payment" at bounding box center [91, 254] width 157 height 33
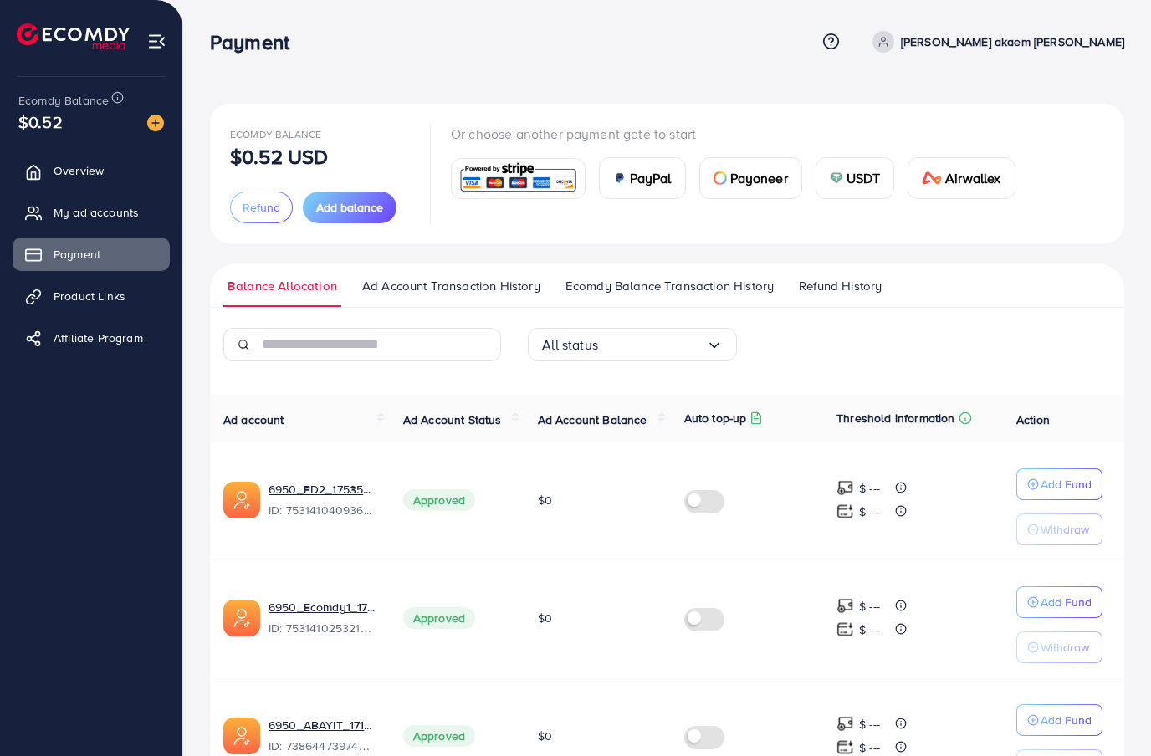
click at [374, 207] on span "Add balance" at bounding box center [349, 207] width 67 height 17
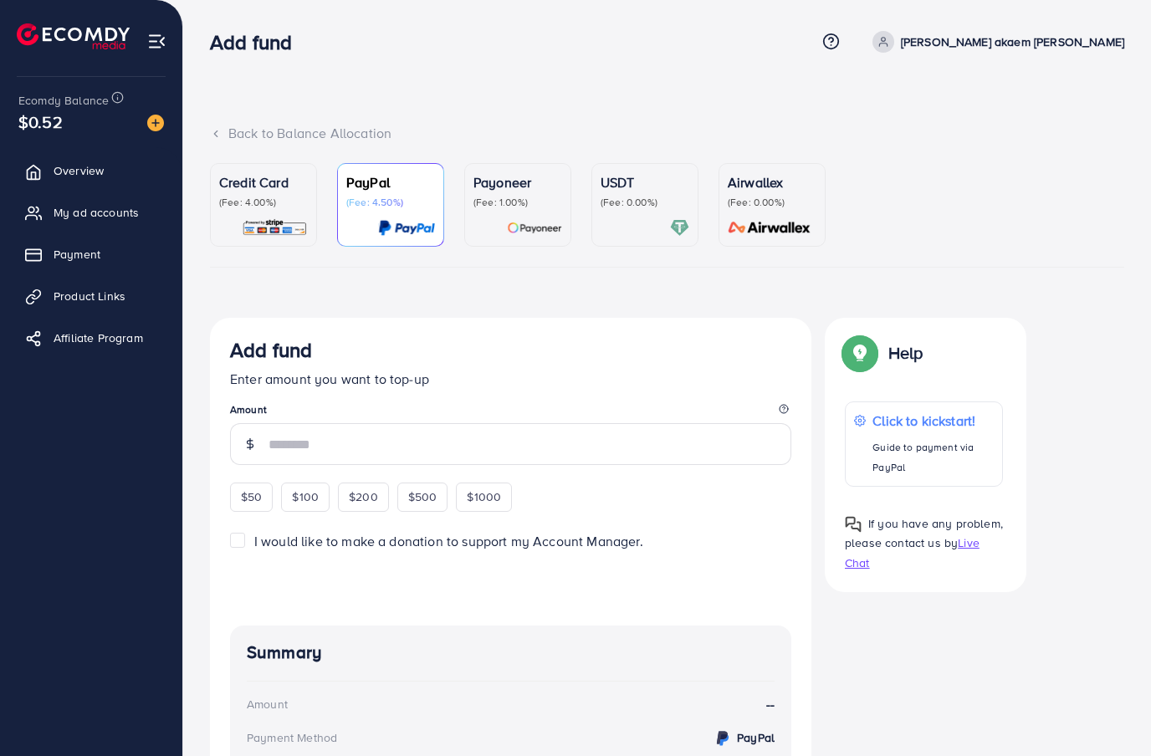
click at [286, 211] on div "Credit Card (Fee: 4.00%)" at bounding box center [263, 204] width 89 height 65
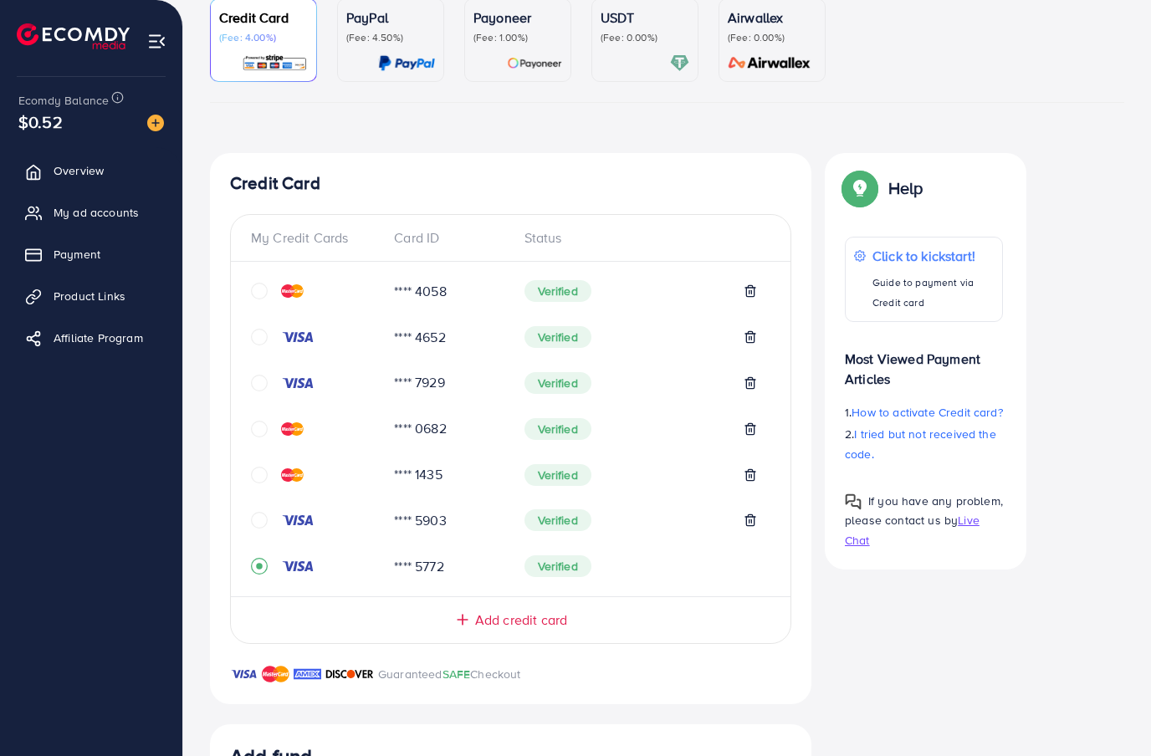
scroll to position [201, 0]
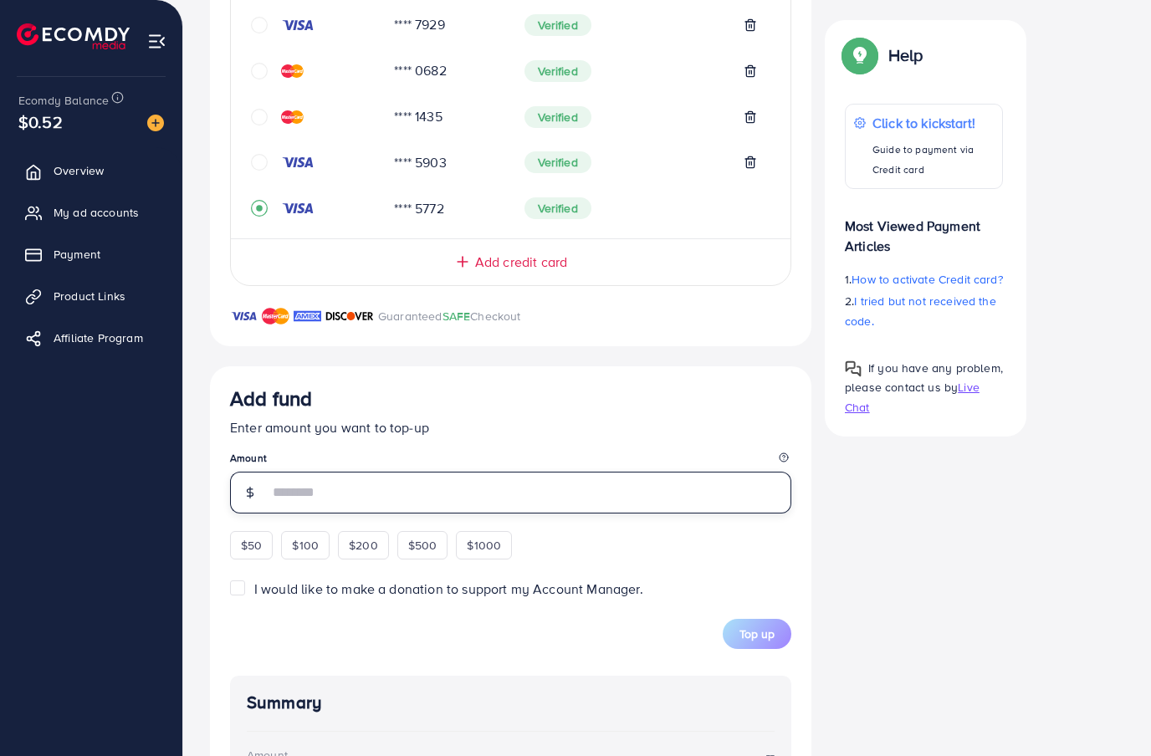
click at [676, 507] on input "number" at bounding box center [530, 493] width 523 height 42
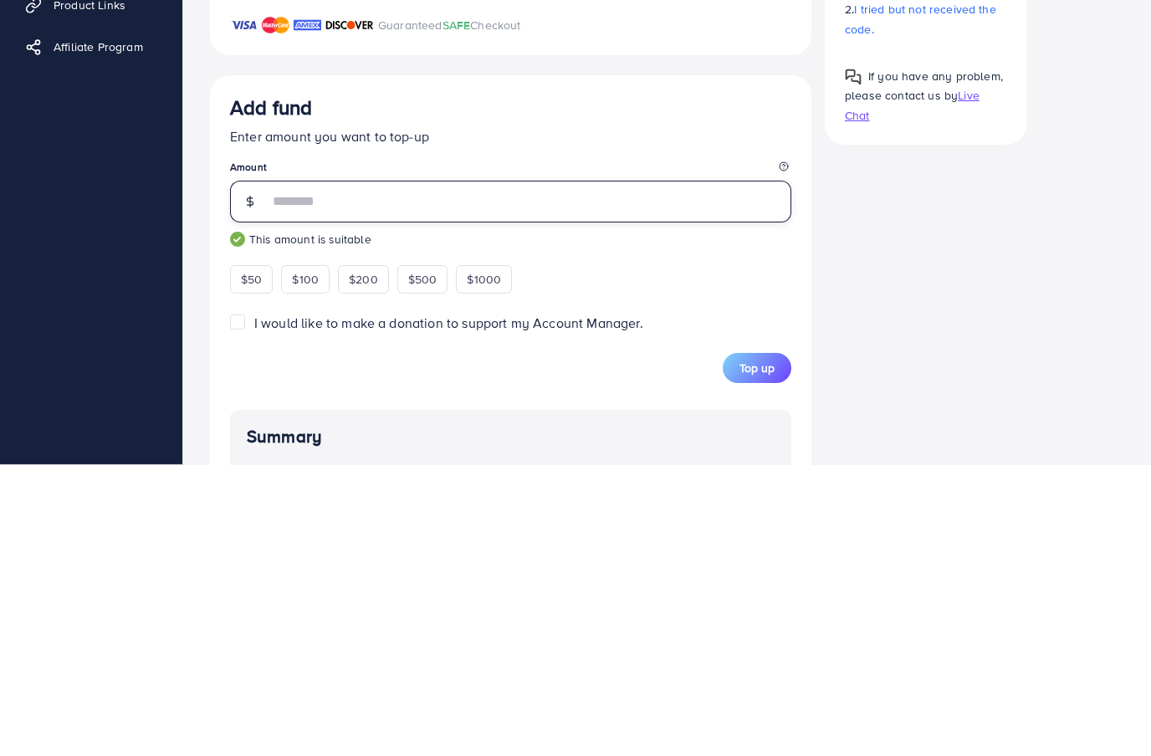
type input "***"
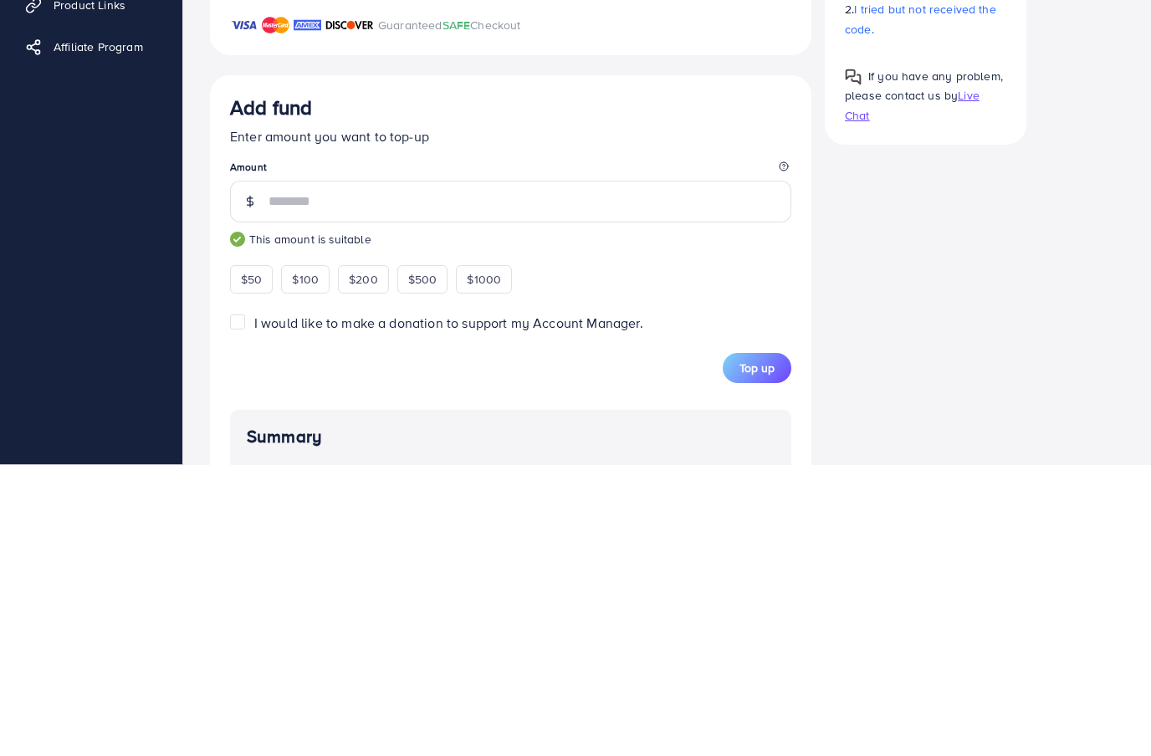
click at [892, 346] on div "Credit Card My Credit Cards Card ID Status **** 4058 Verified **** 4652 Verifie…" at bounding box center [667, 393] width 914 height 1194
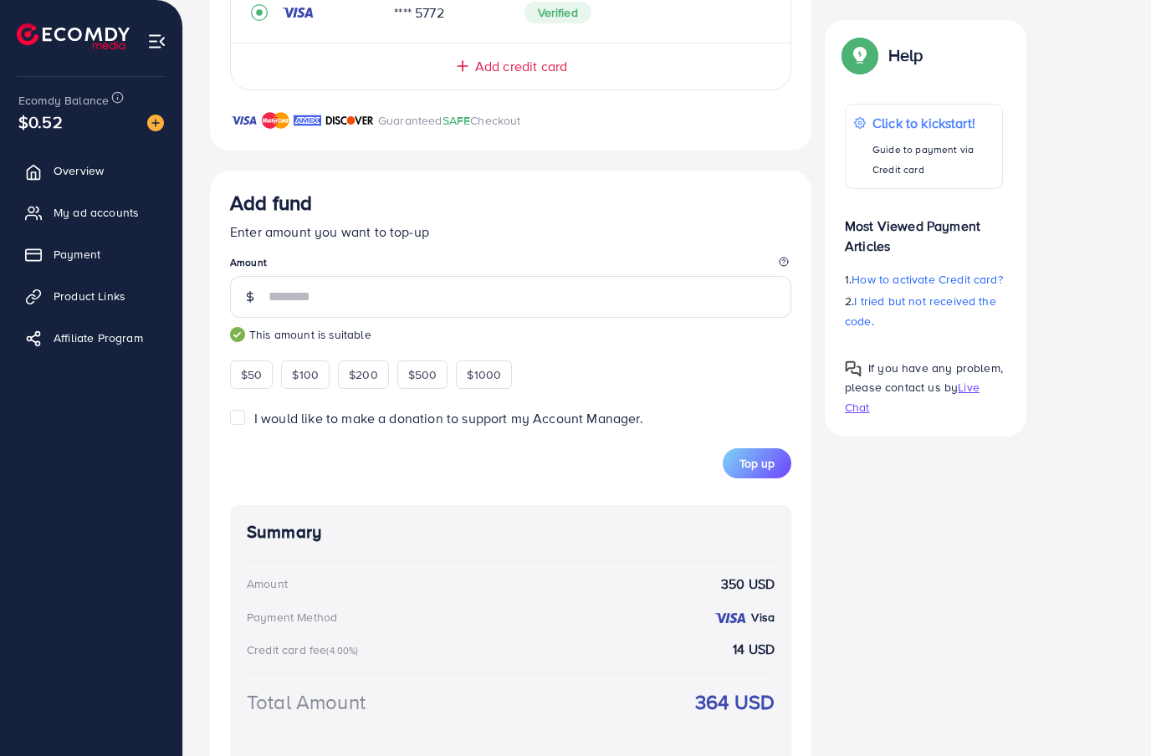
click at [768, 468] on span "Top up" at bounding box center [757, 463] width 35 height 17
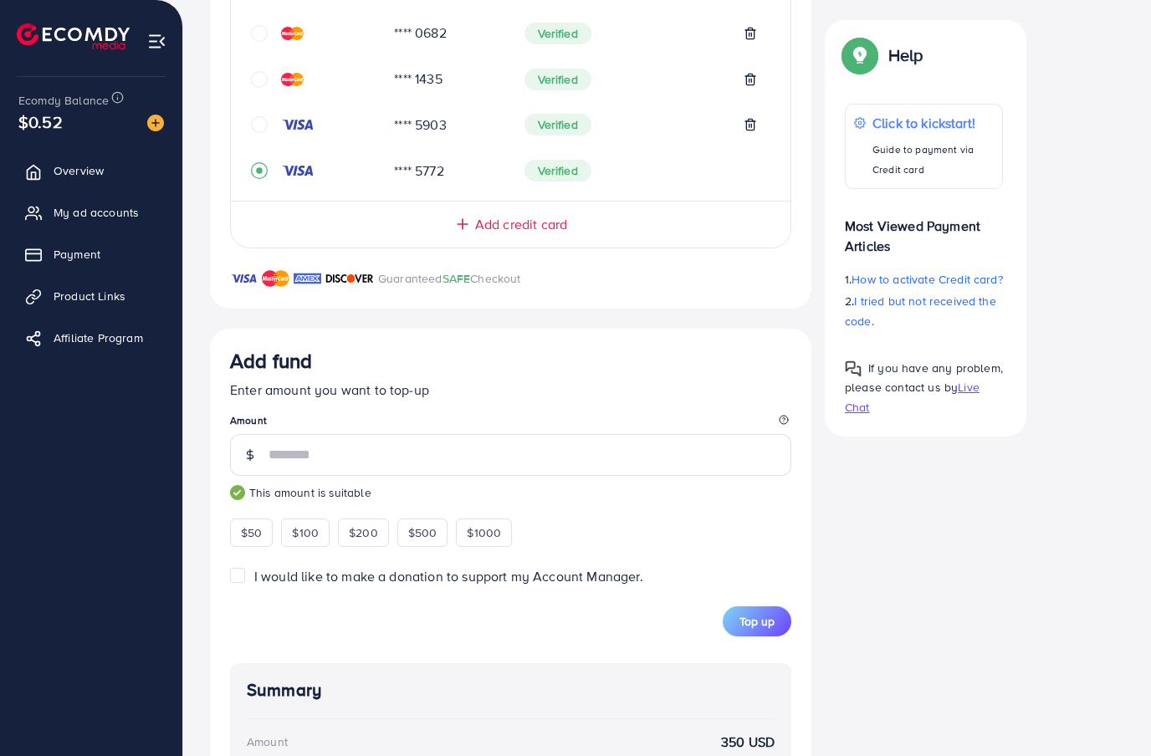
scroll to position [567, 0]
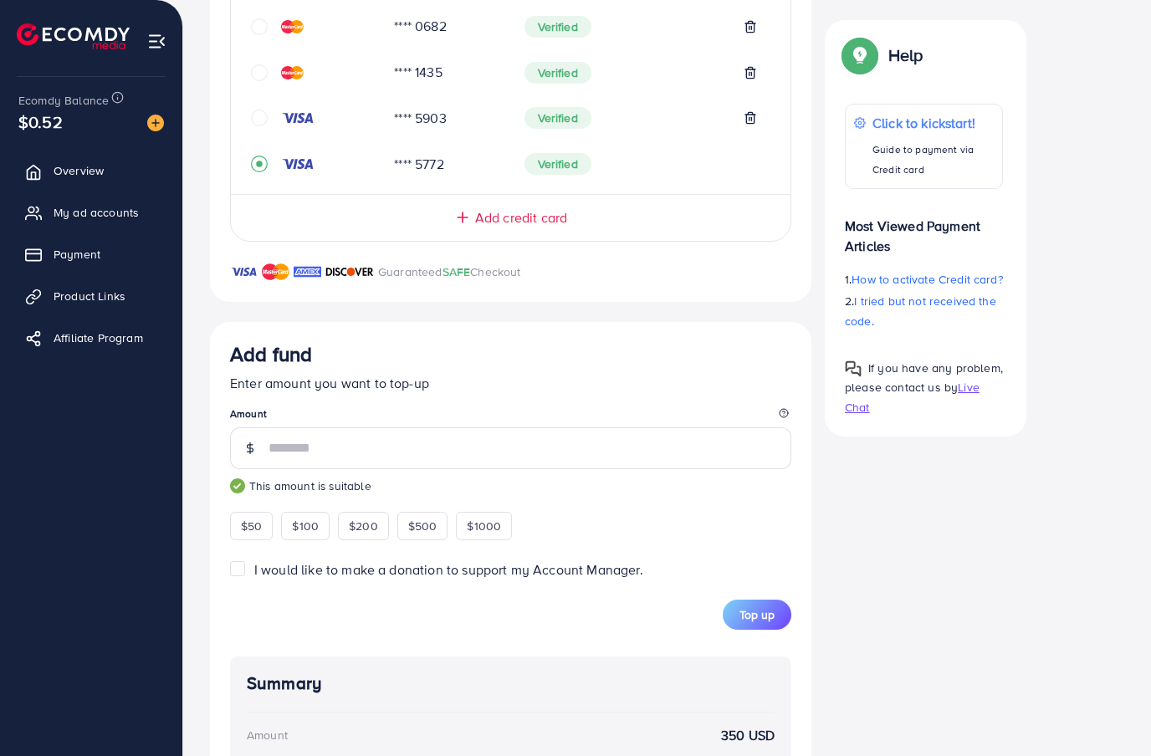
click at [763, 607] on span "Top up" at bounding box center [757, 615] width 35 height 17
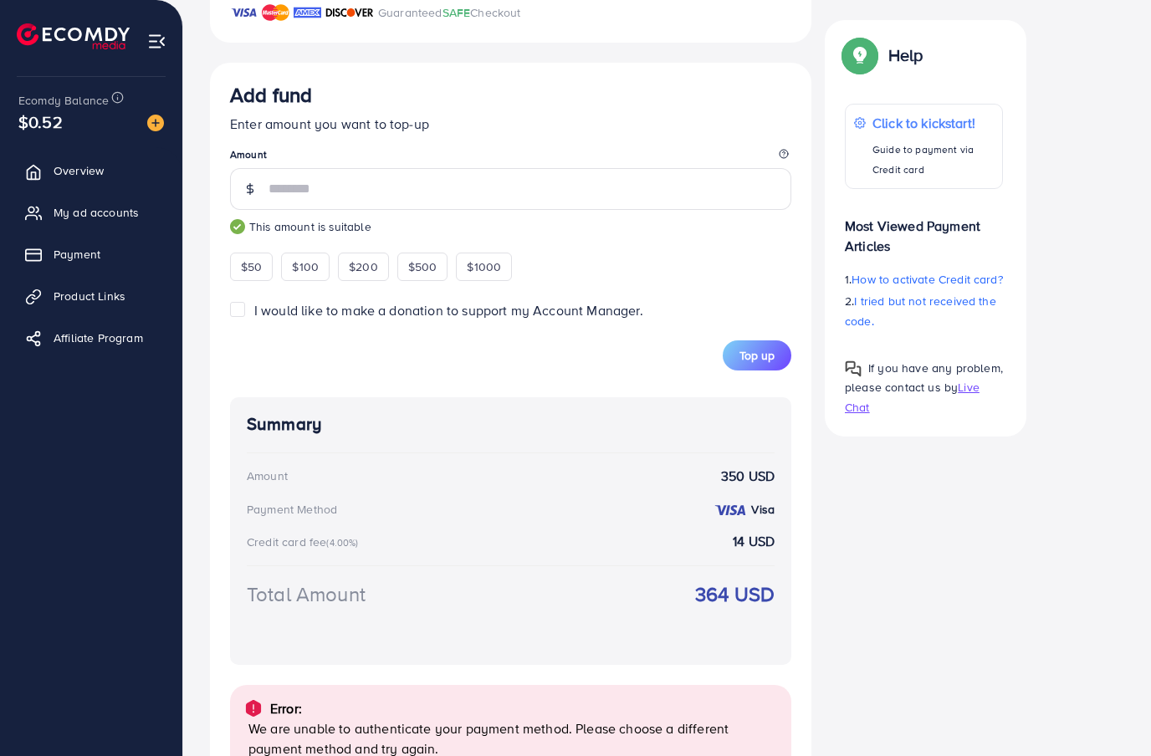
scroll to position [826, 0]
